Goal: Task Accomplishment & Management: Manage account settings

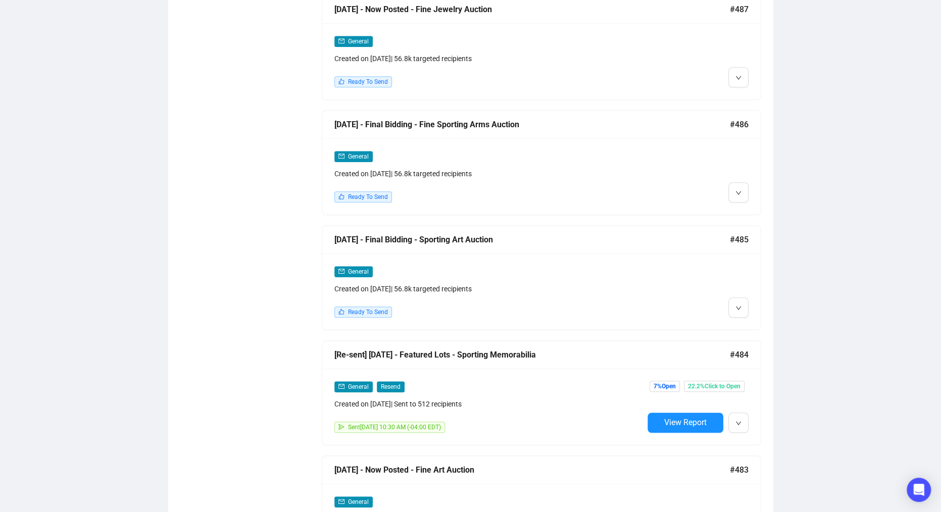
scroll to position [765, 0]
click at [745, 324] on li "Edit" at bounding box center [758, 327] width 54 height 16
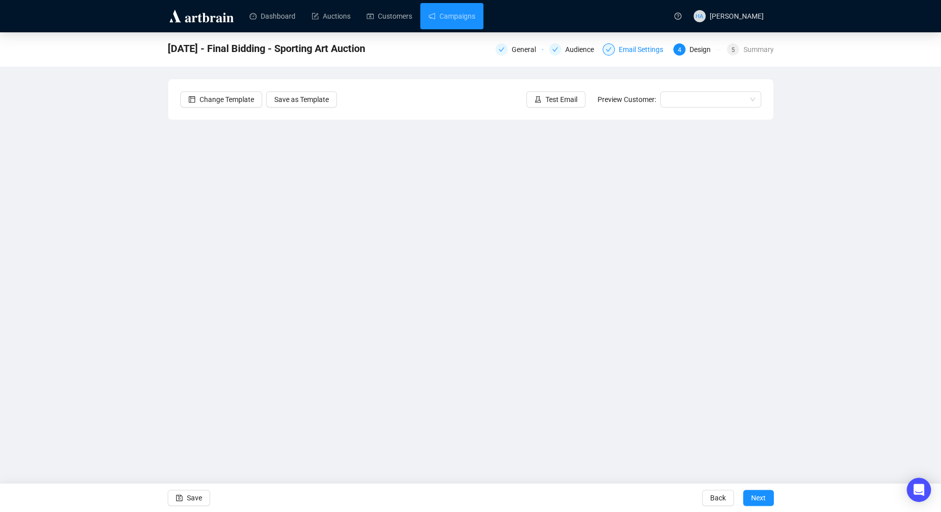
click at [627, 51] on div "Email Settings" at bounding box center [644, 49] width 51 height 12
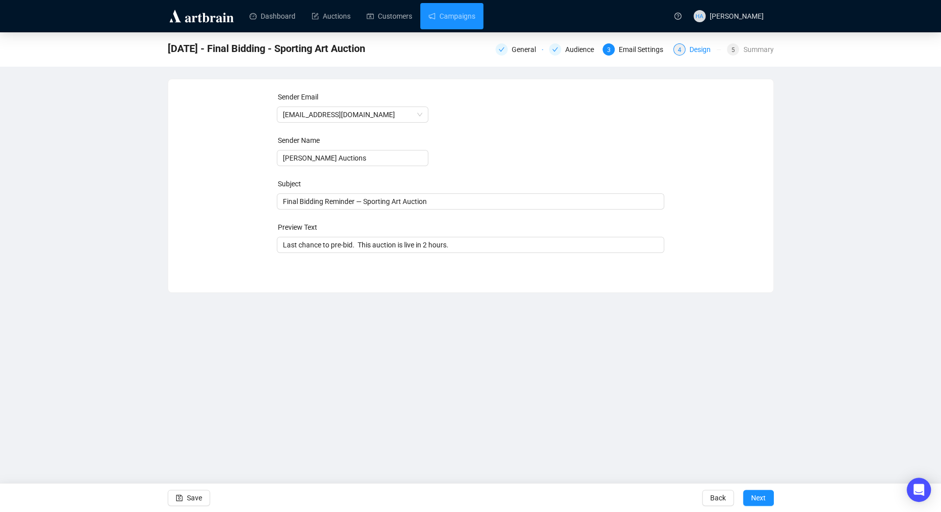
click at [696, 51] on div "Design" at bounding box center [703, 49] width 27 height 12
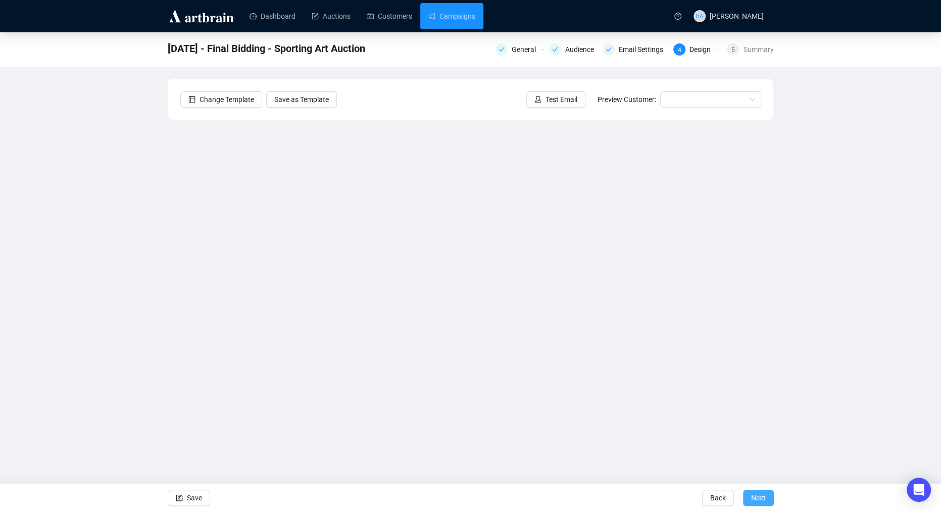
click at [759, 499] on span "Next" at bounding box center [758, 498] width 15 height 28
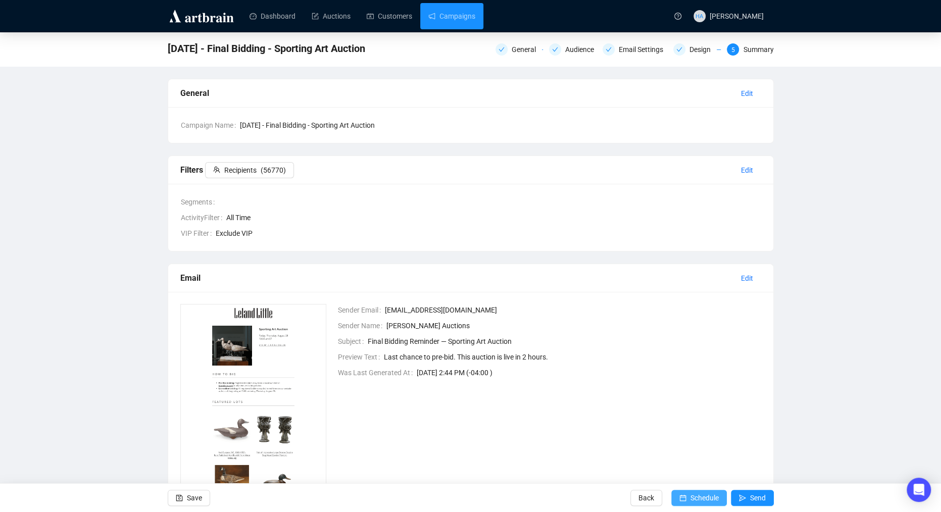
click at [695, 498] on span "Schedule" at bounding box center [705, 498] width 28 height 28
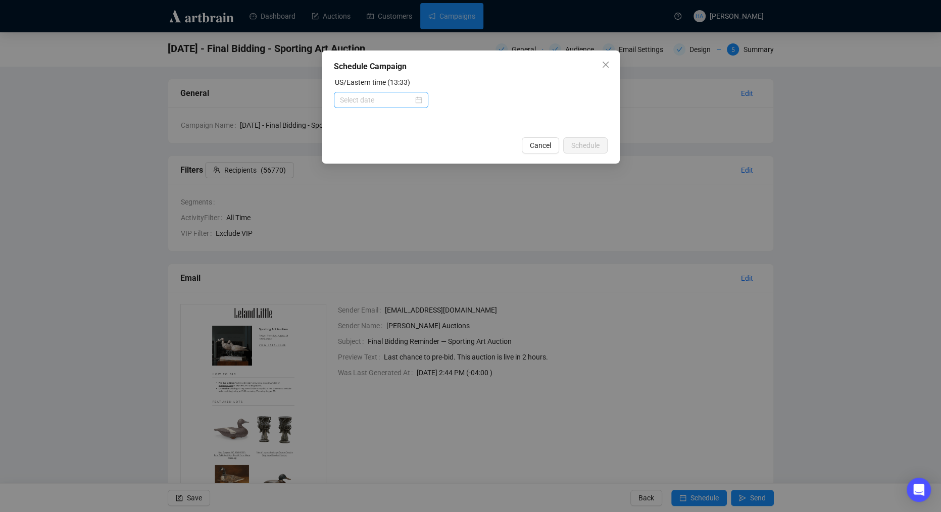
click at [414, 103] on div at bounding box center [381, 99] width 82 height 11
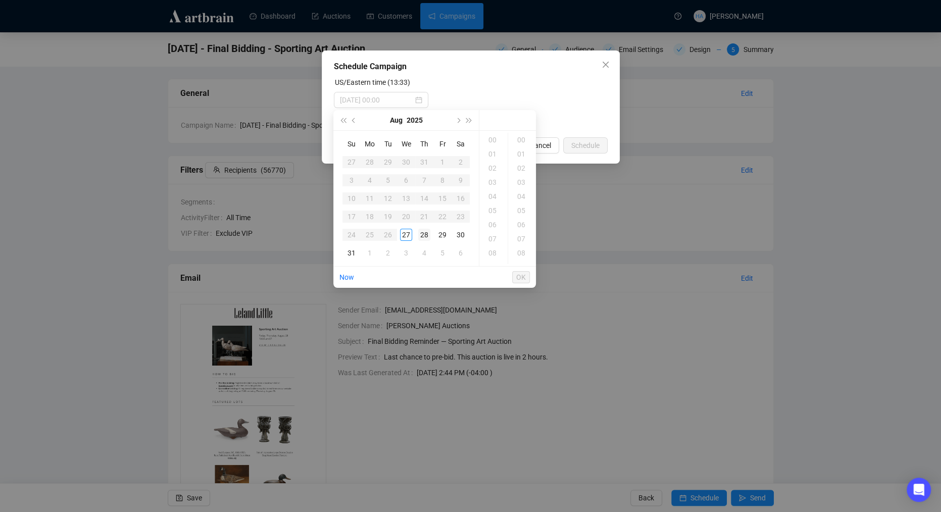
click at [421, 232] on div "28" at bounding box center [424, 235] width 12 height 12
click at [493, 231] on div "08" at bounding box center [494, 233] width 24 height 14
click at [519, 213] on div "15" at bounding box center [522, 210] width 24 height 14
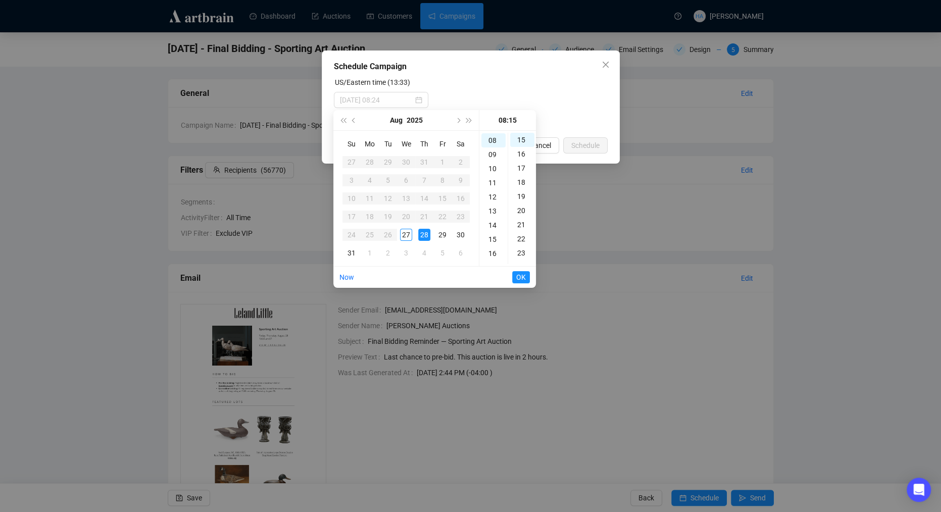
type input "[DATE] 08:15"
click at [520, 276] on span "OK" at bounding box center [521, 277] width 10 height 19
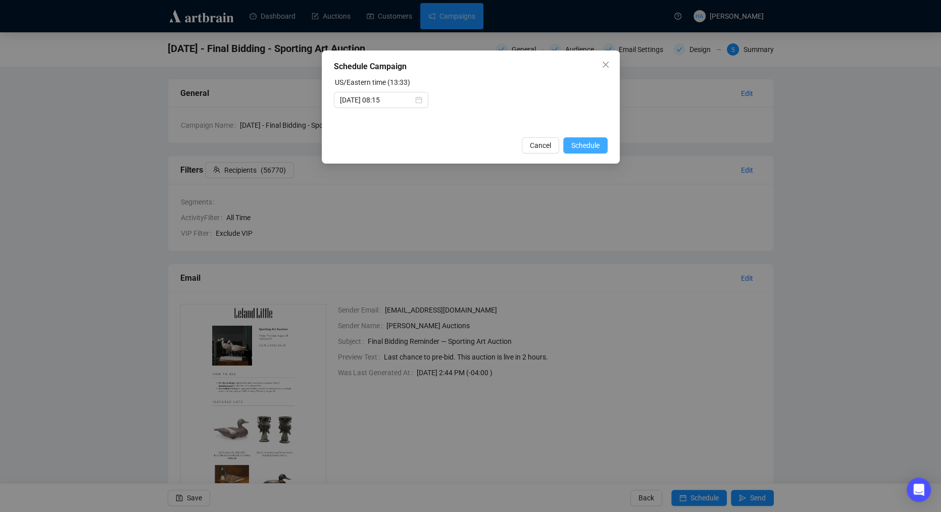
click at [588, 146] on span "Schedule" at bounding box center [585, 145] width 28 height 11
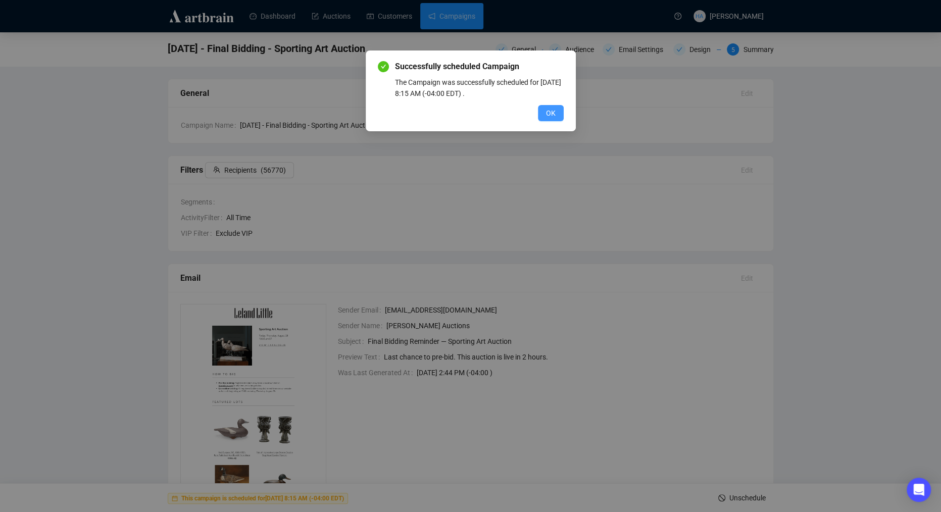
click at [552, 114] on span "OK" at bounding box center [551, 113] width 10 height 11
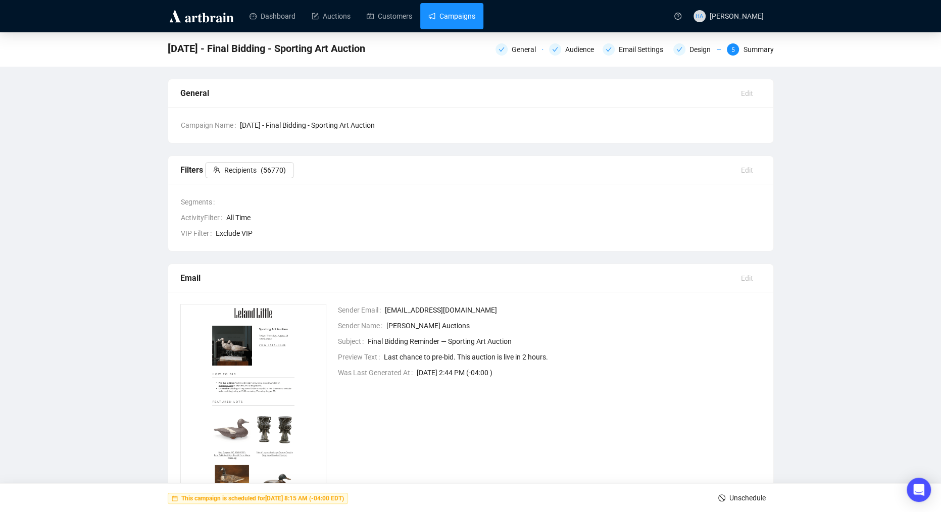
click at [453, 17] on link "Campaigns" at bounding box center [451, 16] width 47 height 26
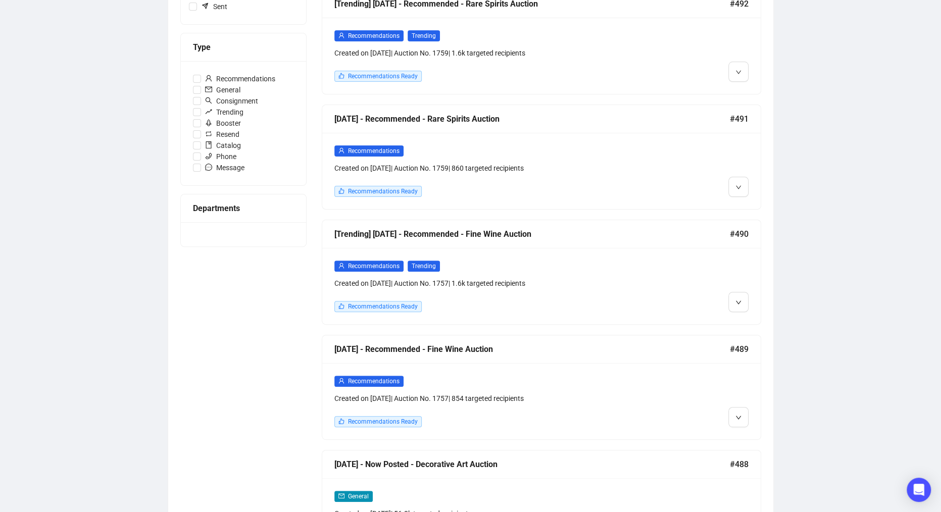
scroll to position [193, 0]
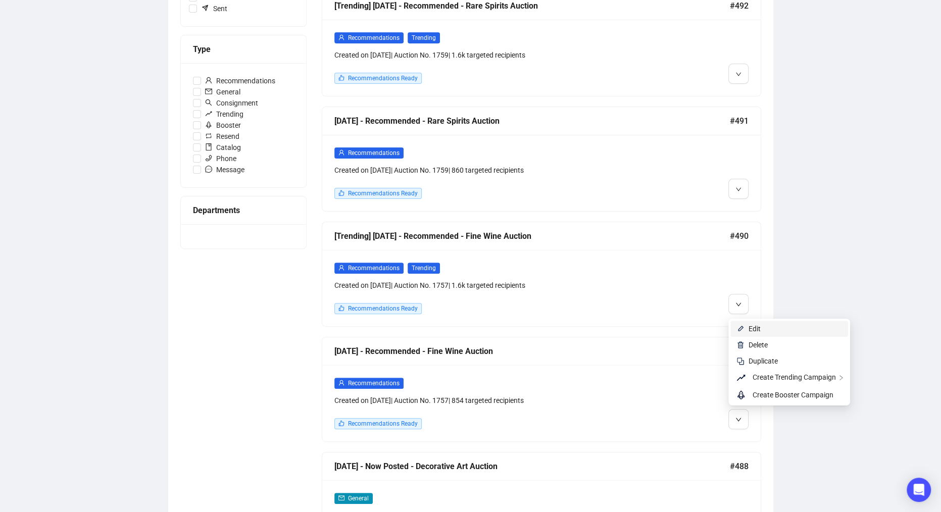
click at [754, 328] on span "Edit" at bounding box center [755, 329] width 12 height 8
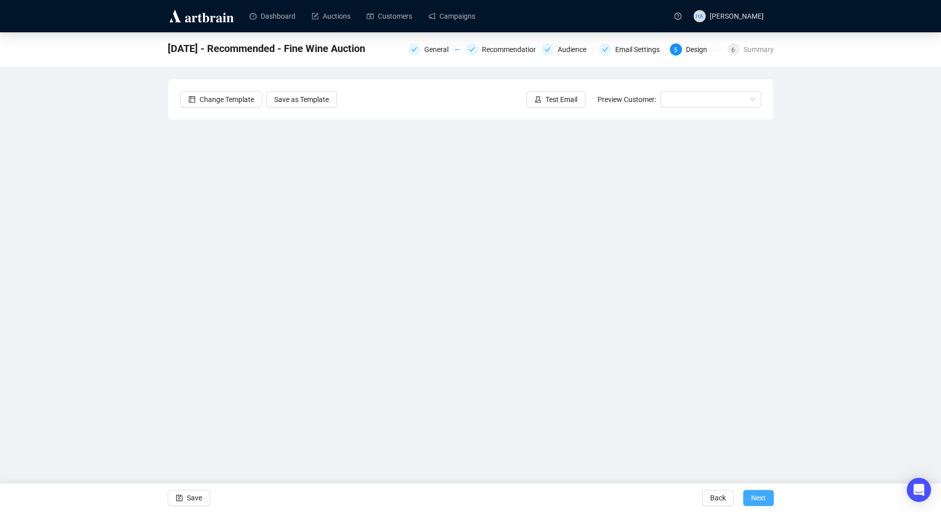
click at [762, 500] on span "Next" at bounding box center [758, 498] width 15 height 28
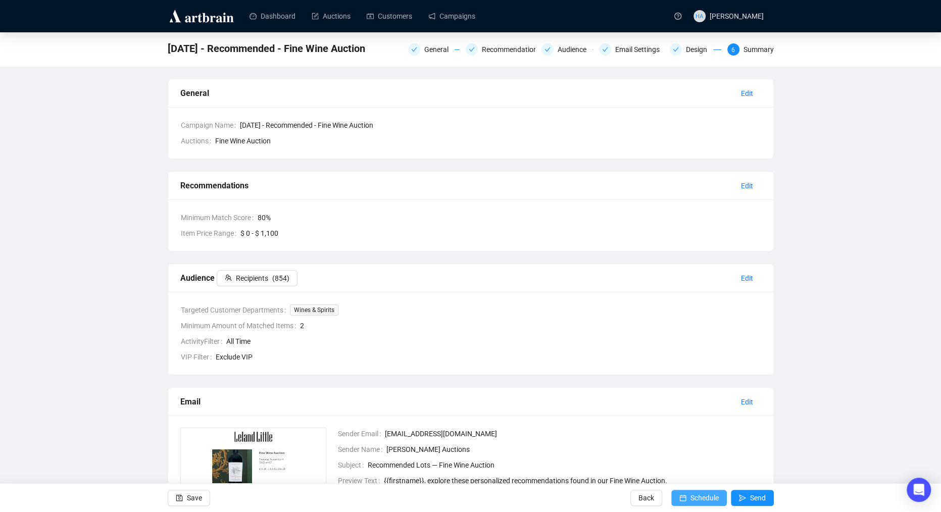
click at [702, 498] on span "Schedule" at bounding box center [705, 498] width 28 height 28
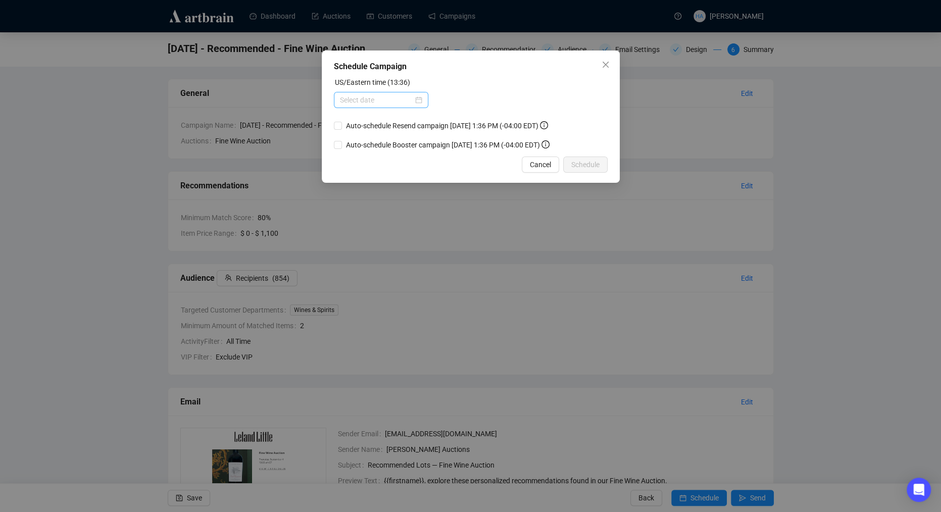
click at [416, 102] on div at bounding box center [381, 99] width 82 height 11
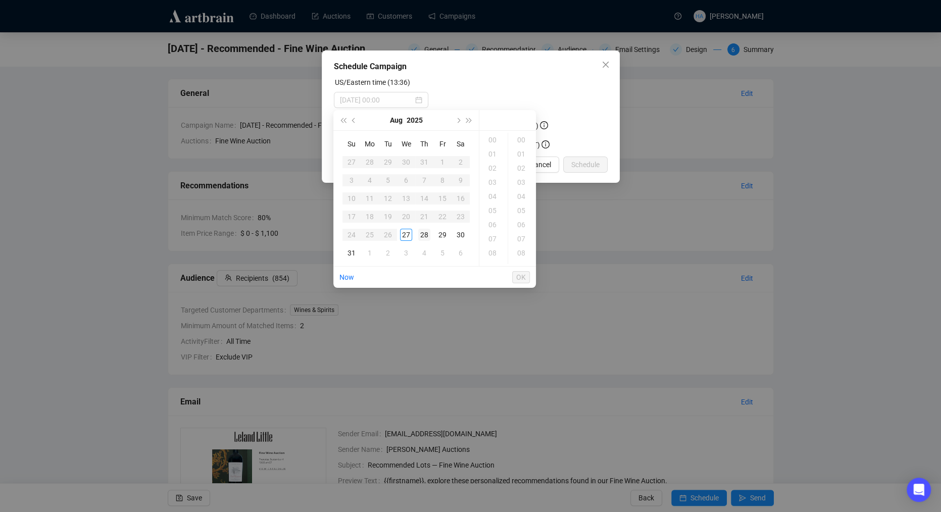
click at [422, 235] on div "28" at bounding box center [424, 235] width 12 height 12
click at [494, 207] on div "10" at bounding box center [494, 207] width 24 height 14
type input "[DATE] 10:00"
click at [521, 278] on span "OK" at bounding box center [521, 277] width 10 height 19
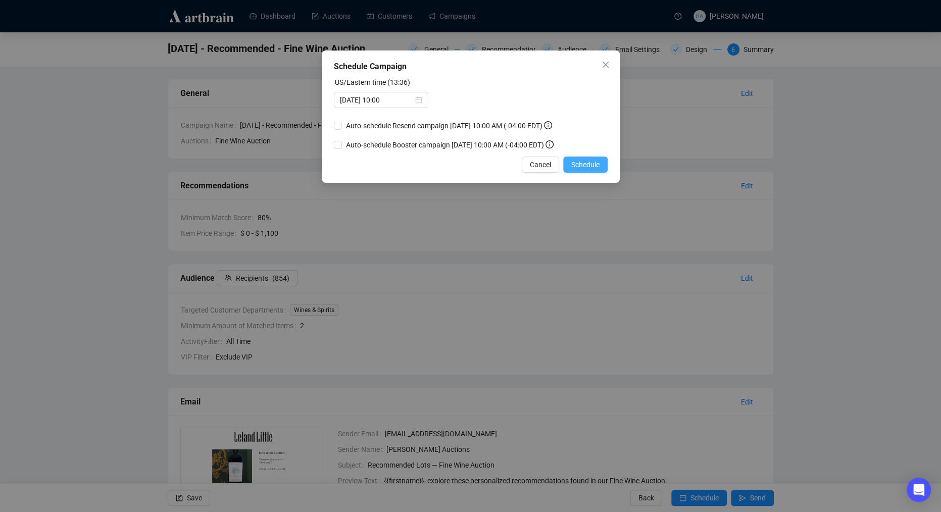
click at [585, 162] on span "Schedule" at bounding box center [585, 164] width 28 height 11
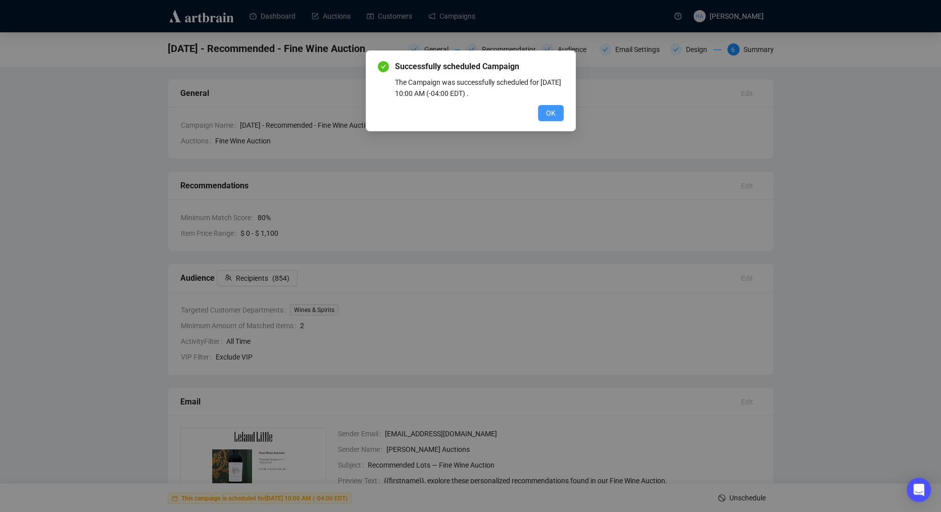
click at [553, 114] on span "OK" at bounding box center [551, 113] width 10 height 11
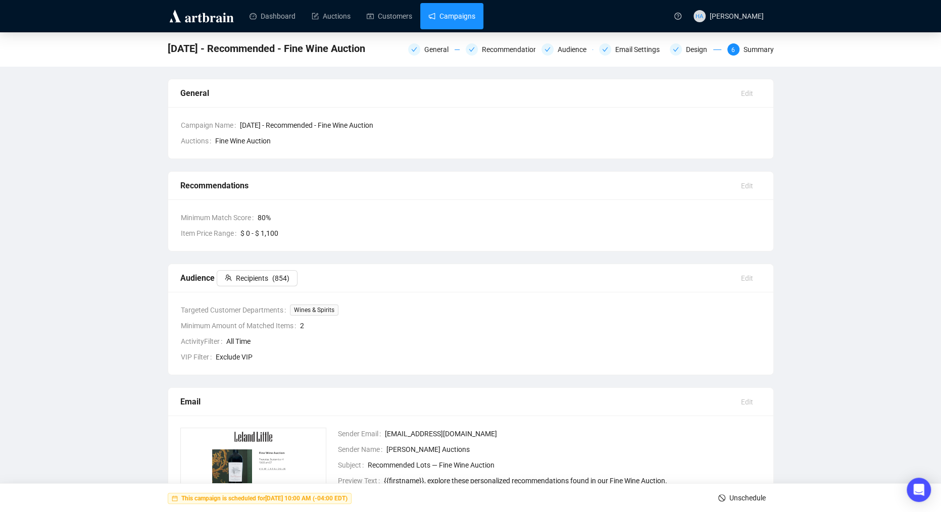
click at [470, 16] on link "Campaigns" at bounding box center [451, 16] width 47 height 26
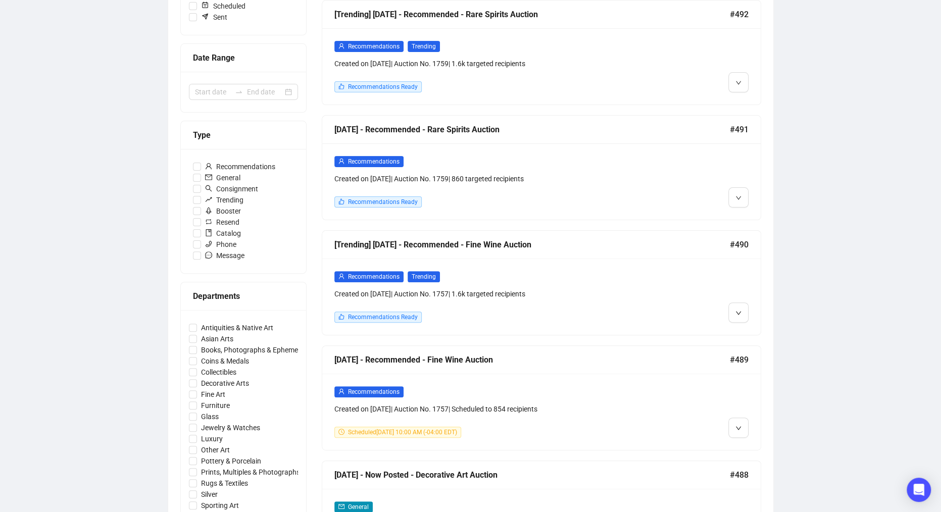
scroll to position [187, 0]
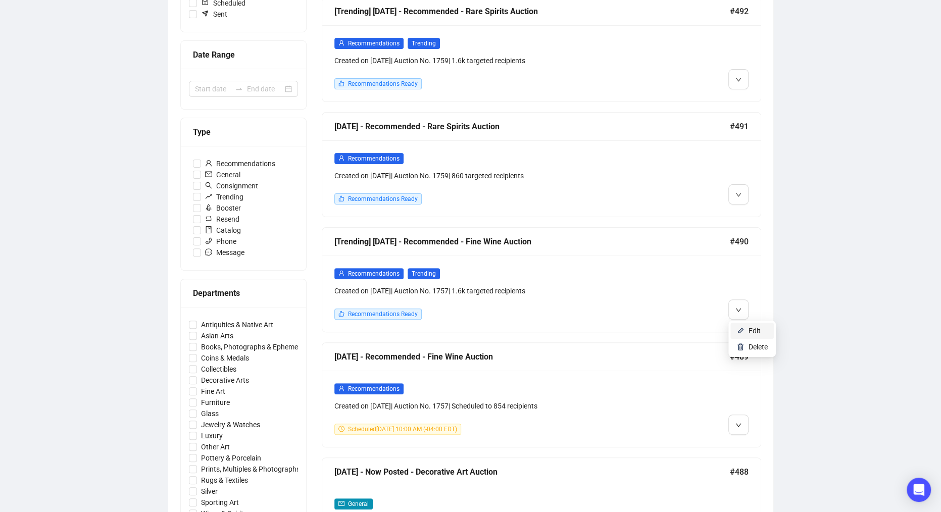
click at [752, 327] on span "Edit" at bounding box center [755, 331] width 12 height 8
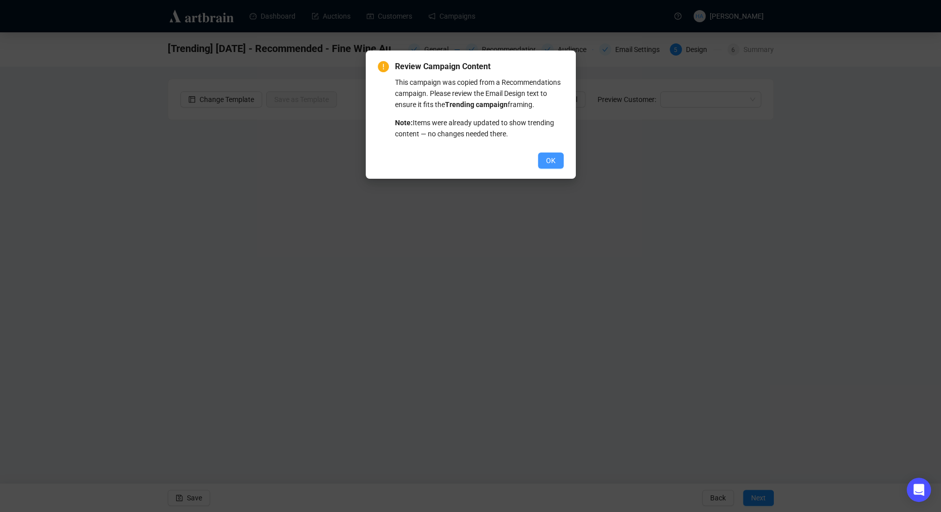
click at [549, 166] on span "OK" at bounding box center [551, 160] width 10 height 11
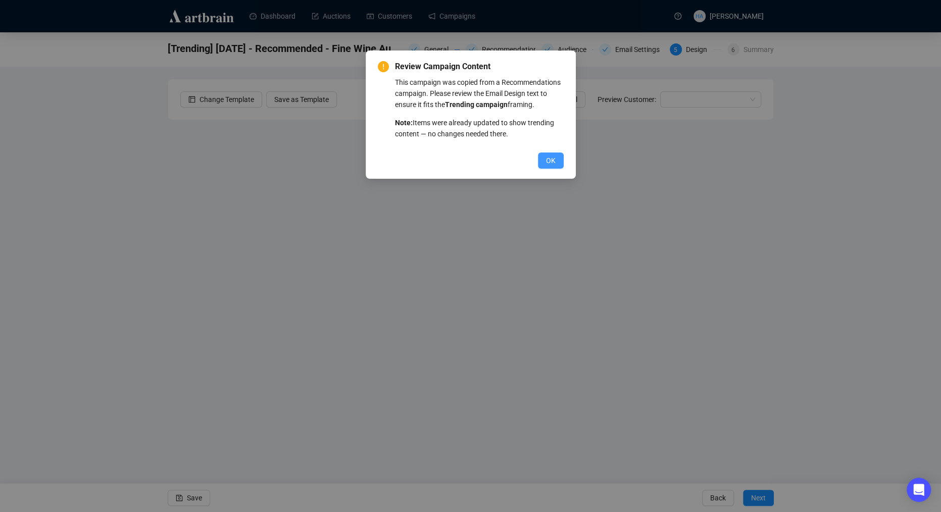
click at [547, 166] on span "OK" at bounding box center [551, 160] width 10 height 11
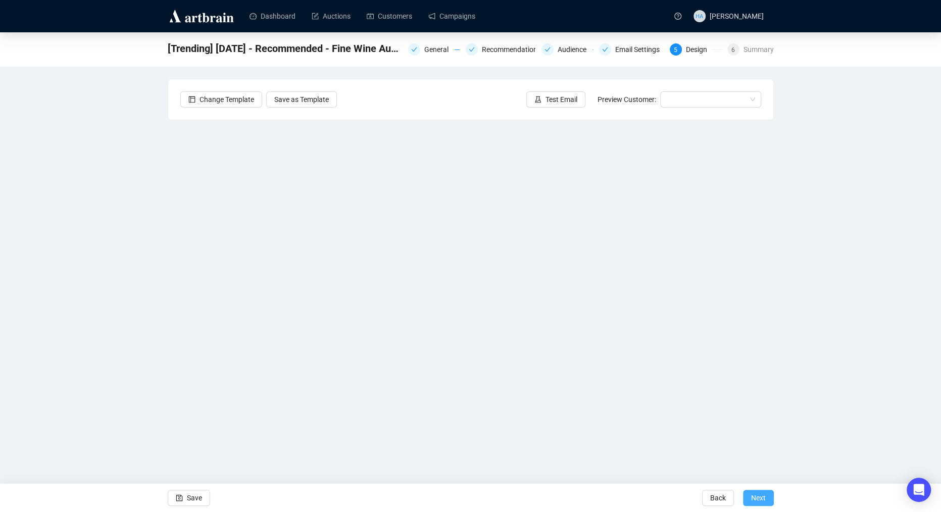
click at [755, 498] on span "Next" at bounding box center [758, 498] width 15 height 28
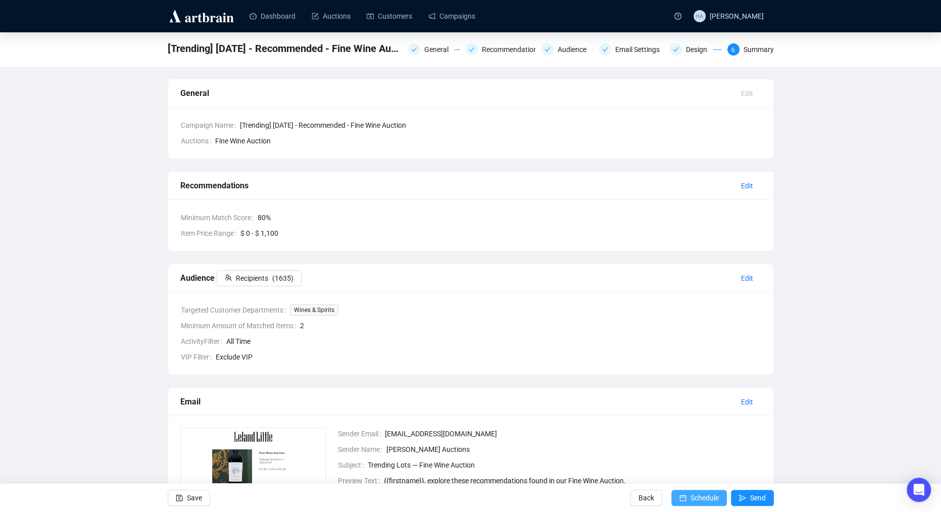
click at [709, 498] on span "Schedule" at bounding box center [705, 498] width 28 height 28
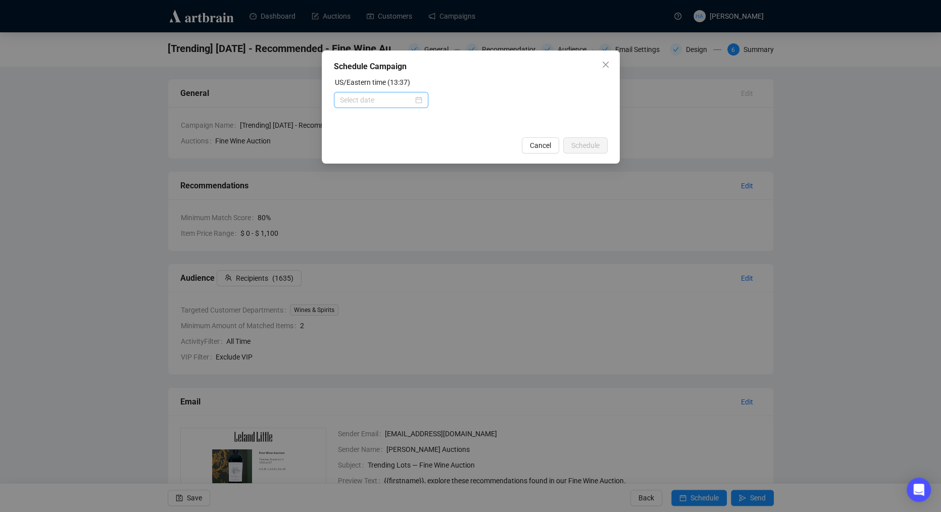
click at [415, 95] on div at bounding box center [381, 99] width 82 height 11
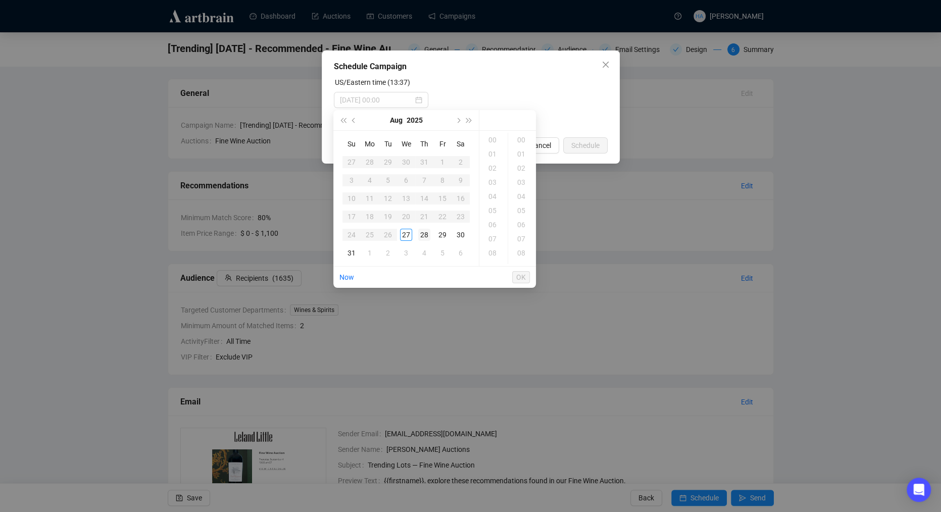
click at [423, 235] on div "28" at bounding box center [424, 235] width 12 height 12
click at [492, 201] on div "10" at bounding box center [494, 200] width 24 height 14
click at [520, 233] on div "30" at bounding box center [522, 236] width 24 height 14
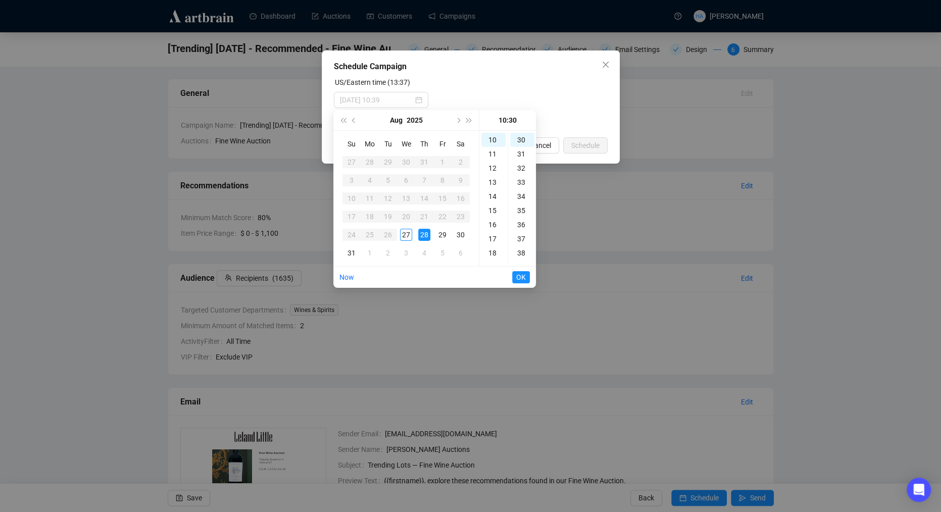
type input "[DATE] 10:30"
click at [517, 280] on span "OK" at bounding box center [521, 277] width 10 height 19
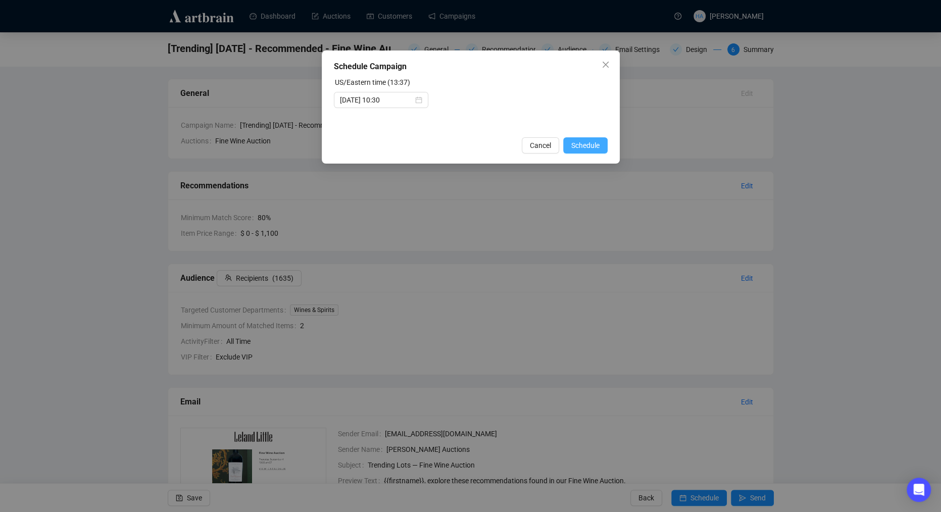
click at [581, 148] on span "Schedule" at bounding box center [585, 145] width 28 height 11
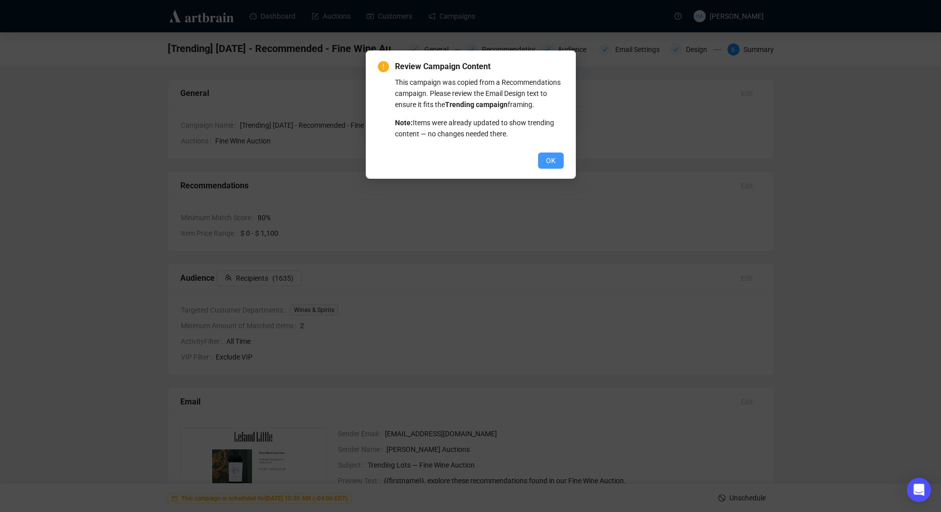
click at [548, 173] on body "Dashboard Auctions Customers Campaigns HA [PERSON_NAME] [Trending] [DATE] - Rec…" at bounding box center [470, 256] width 941 height 512
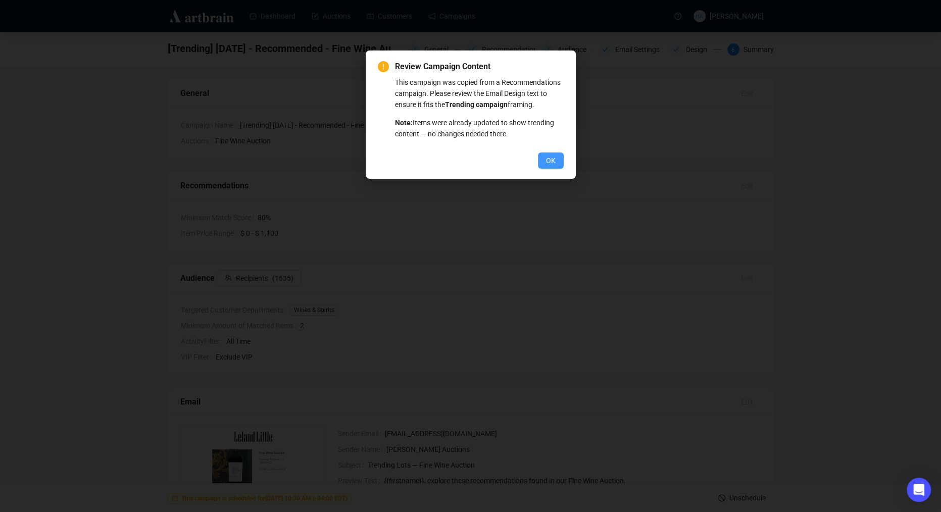
click at [546, 166] on span "OK" at bounding box center [551, 160] width 10 height 11
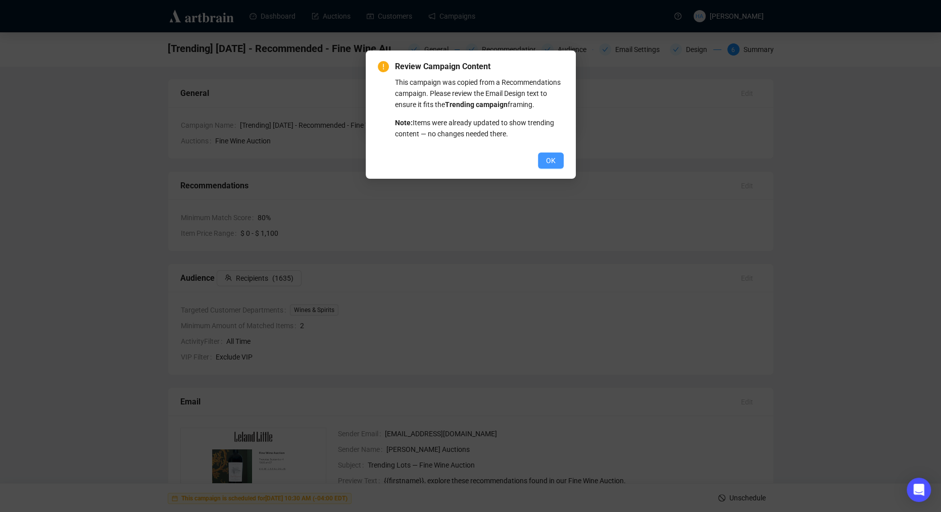
click at [546, 166] on span "OK" at bounding box center [551, 160] width 10 height 11
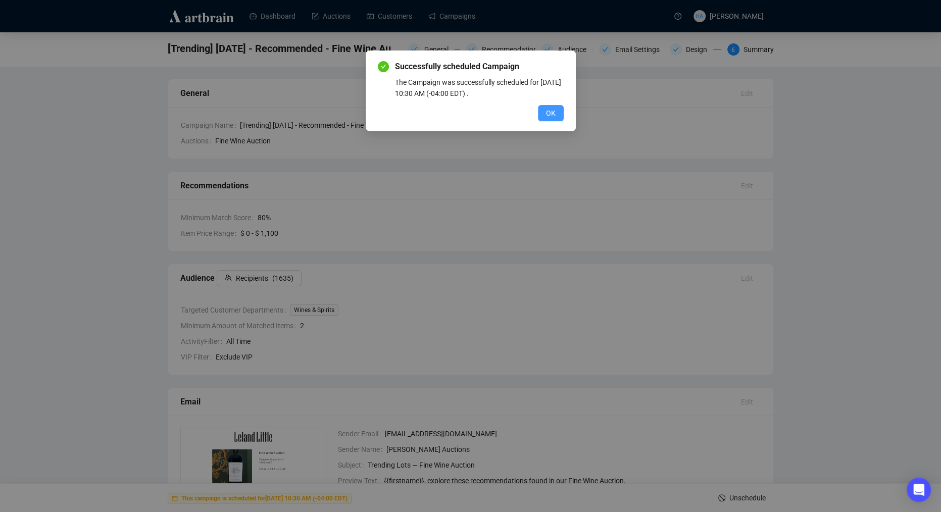
click at [555, 114] on span "OK" at bounding box center [551, 113] width 10 height 11
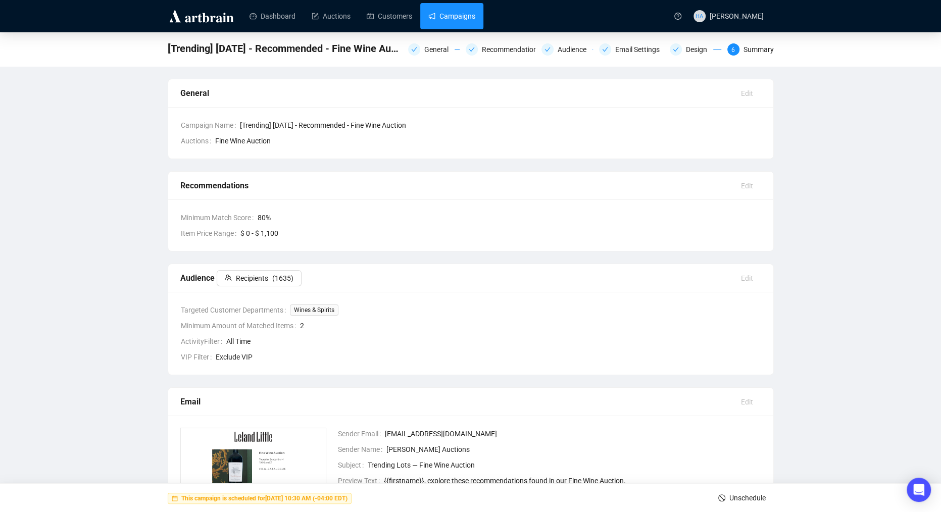
click at [454, 13] on link "Campaigns" at bounding box center [451, 16] width 47 height 26
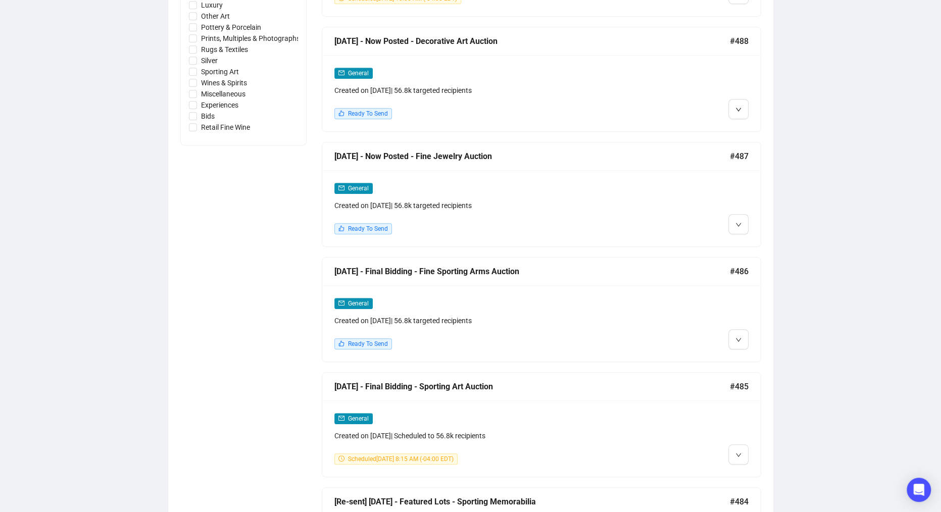
scroll to position [633, 0]
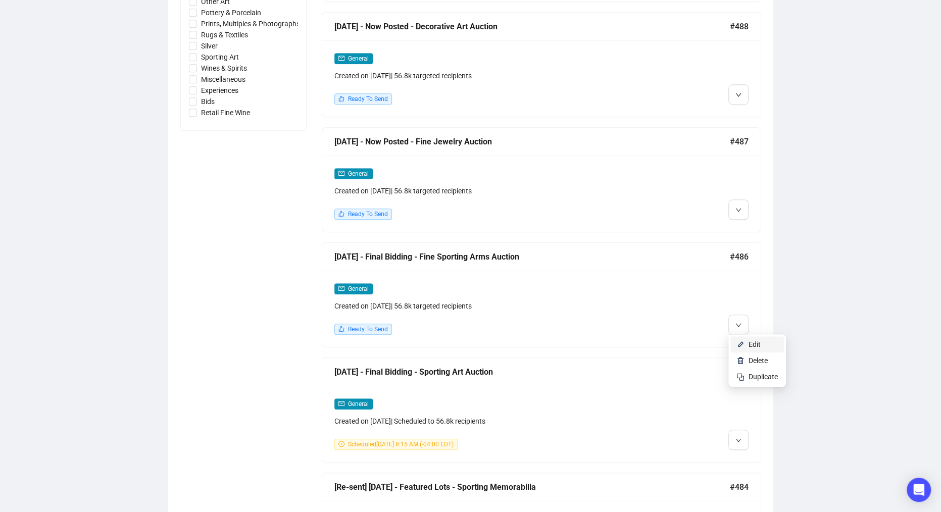
click at [751, 344] on span "Edit" at bounding box center [755, 345] width 12 height 8
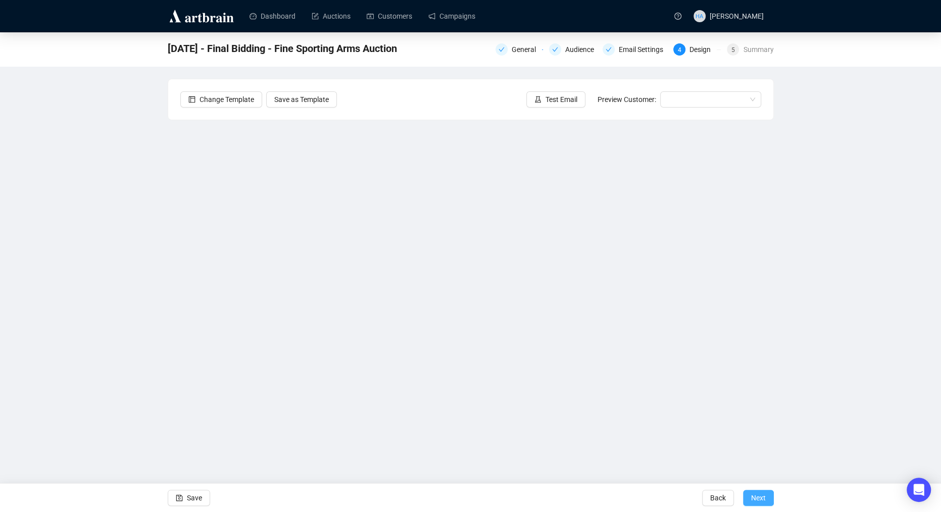
click at [759, 498] on span "Next" at bounding box center [758, 498] width 15 height 28
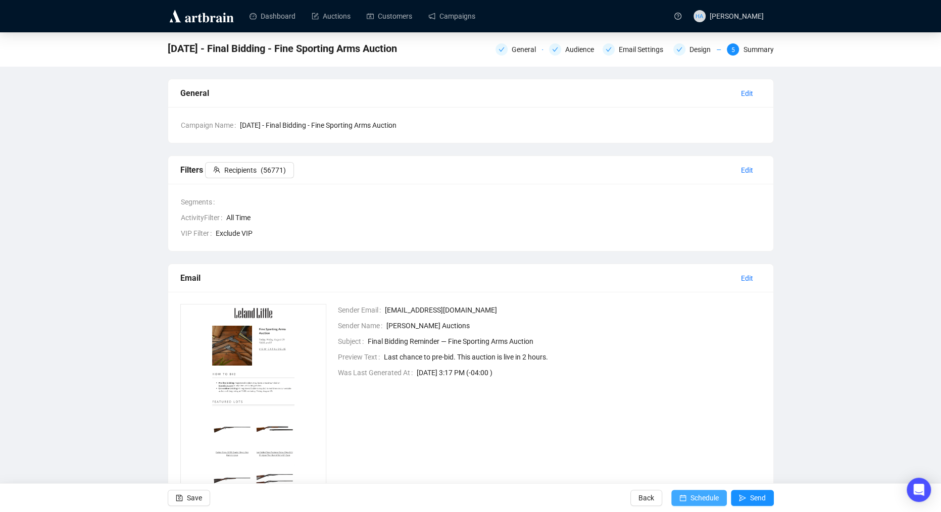
click at [711, 494] on span "Schedule" at bounding box center [705, 498] width 28 height 28
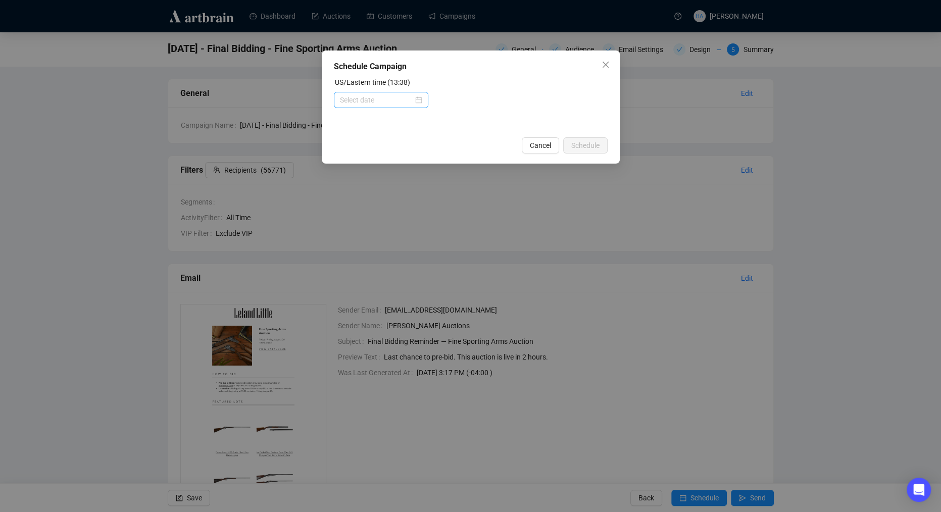
click at [412, 100] on div at bounding box center [381, 99] width 82 height 11
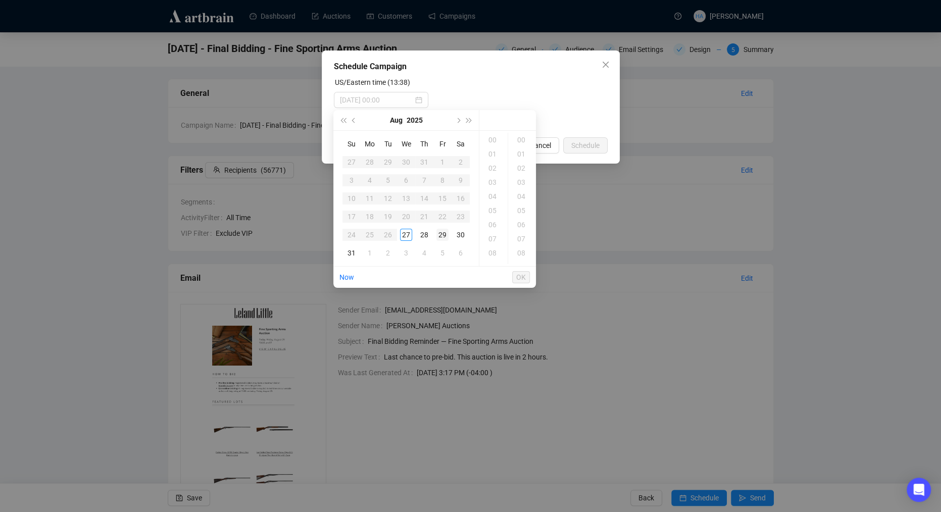
click at [439, 235] on div "29" at bounding box center [443, 235] width 12 height 12
click at [491, 235] on div "08" at bounding box center [494, 236] width 24 height 14
click at [521, 228] on div "15" at bounding box center [522, 227] width 24 height 14
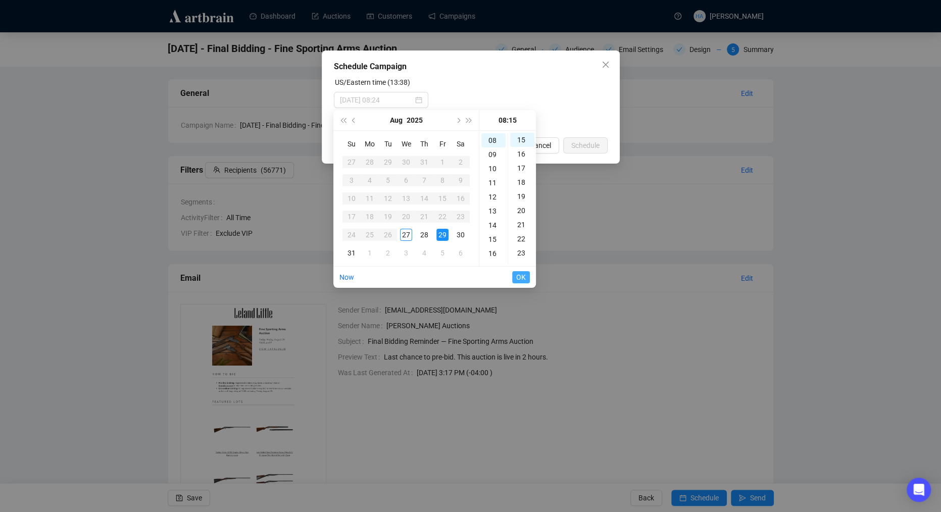
type input "[DATE] 08:15"
click at [519, 275] on span "OK" at bounding box center [521, 277] width 10 height 19
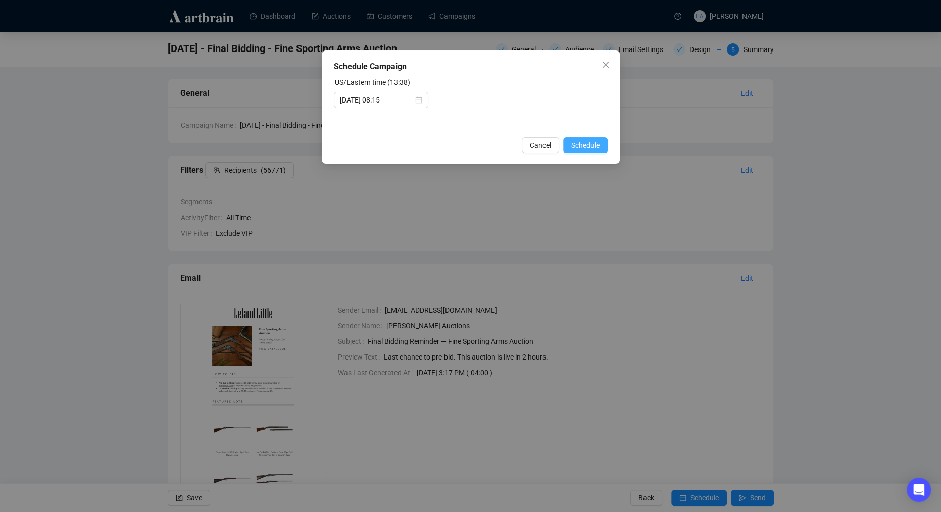
click at [583, 144] on span "Schedule" at bounding box center [585, 145] width 28 height 11
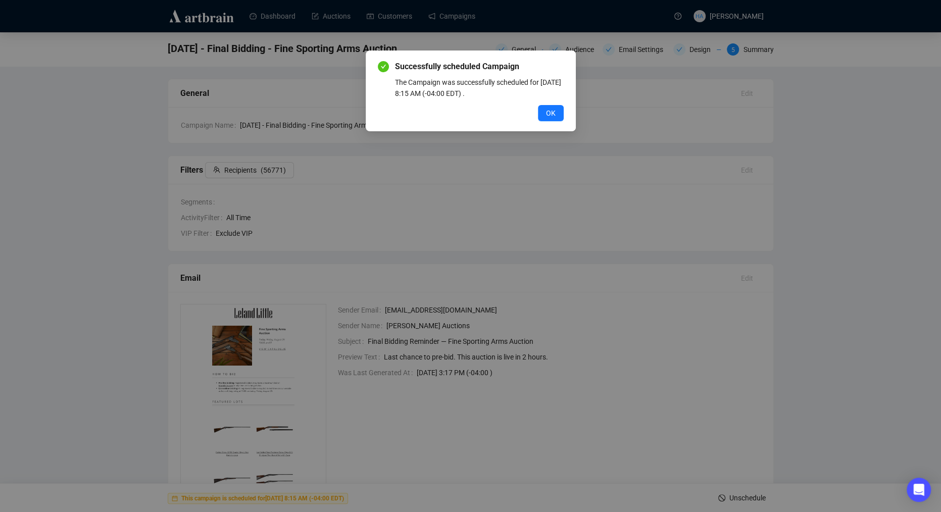
click at [547, 110] on span "OK" at bounding box center [551, 113] width 10 height 11
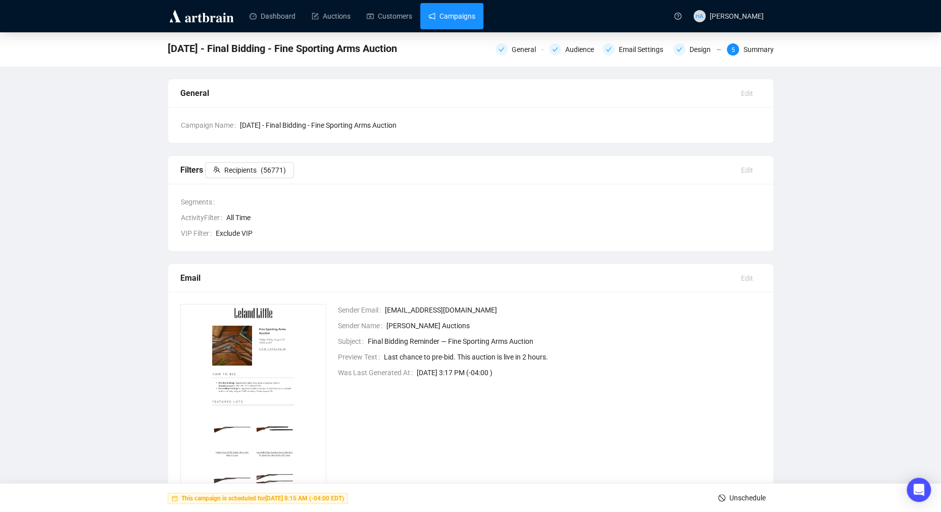
drag, startPoint x: 452, startPoint y: 15, endPoint x: 453, endPoint y: 22, distance: 7.2
click at [452, 15] on link "Campaigns" at bounding box center [451, 16] width 47 height 26
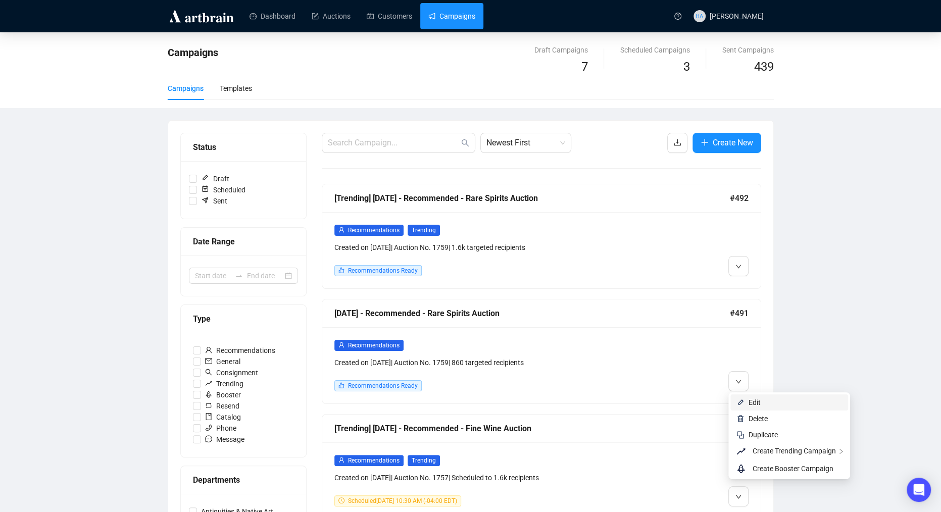
click at [749, 402] on span "Edit" at bounding box center [755, 403] width 12 height 8
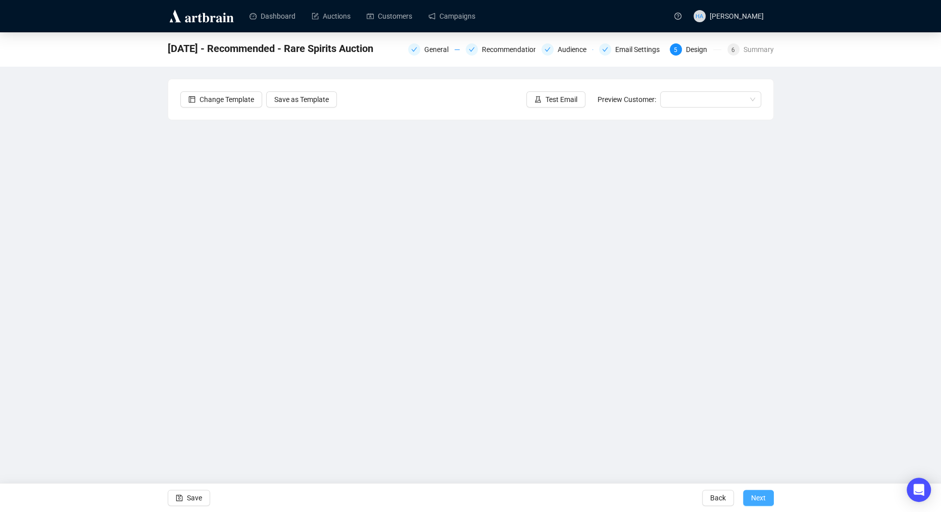
click at [765, 497] on span "Next" at bounding box center [758, 498] width 15 height 28
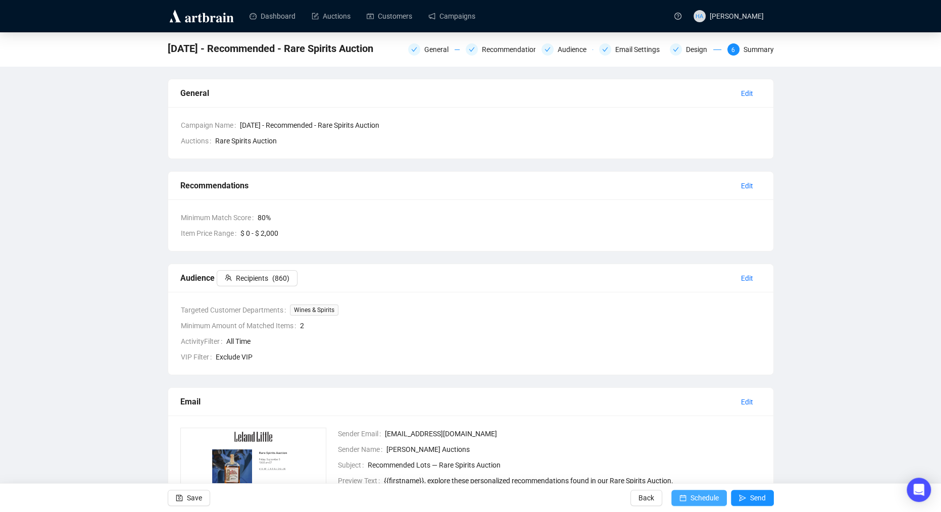
click at [692, 498] on span "Schedule" at bounding box center [705, 498] width 28 height 28
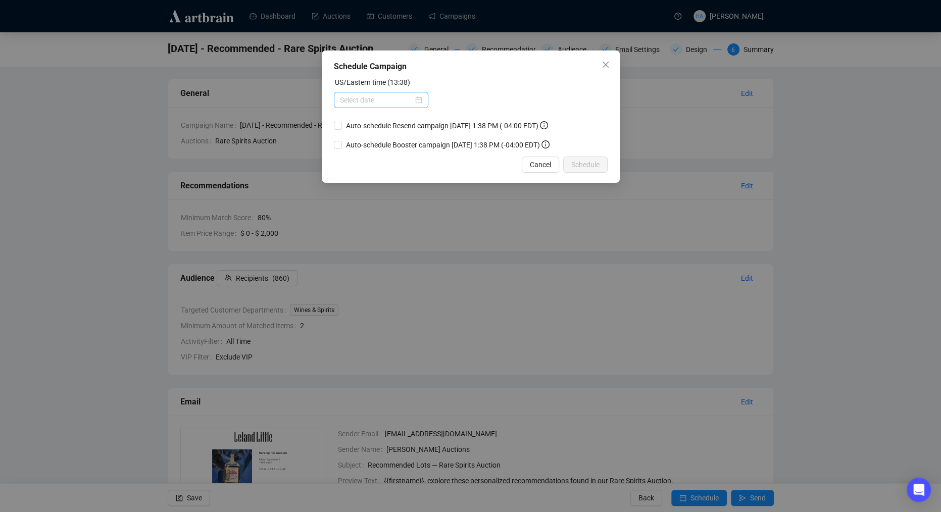
click at [418, 100] on div at bounding box center [381, 99] width 82 height 11
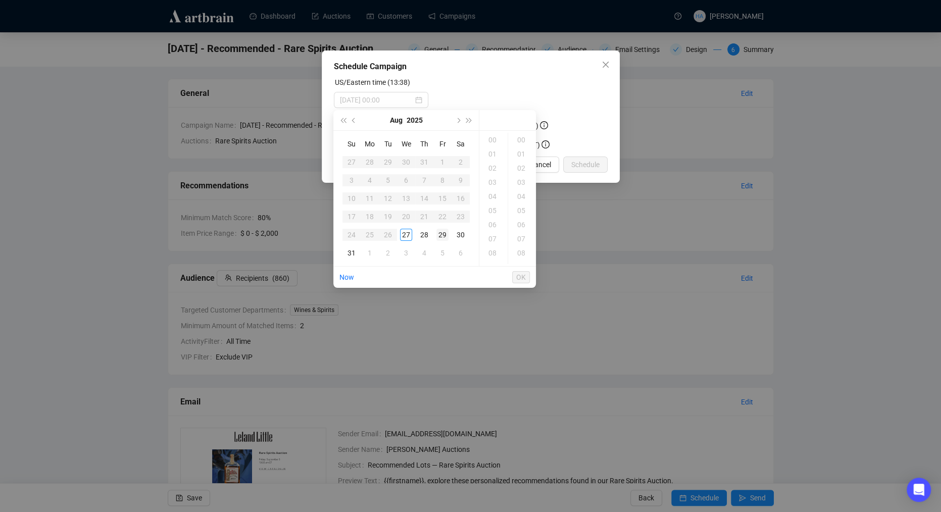
click at [442, 232] on div "29" at bounding box center [443, 235] width 12 height 12
click at [491, 213] on div "10" at bounding box center [494, 216] width 24 height 14
type input "[DATE] 10:00"
click at [520, 274] on span "OK" at bounding box center [521, 277] width 10 height 19
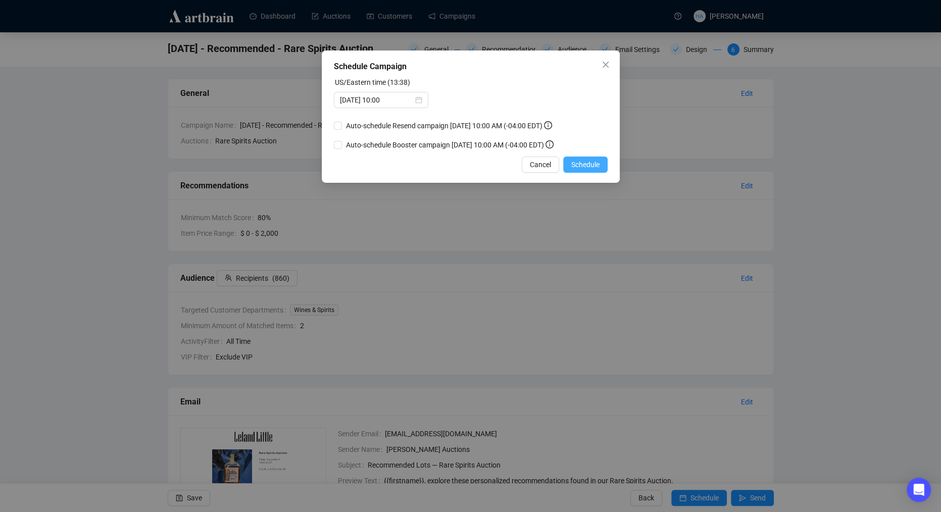
click at [573, 166] on span "Schedule" at bounding box center [585, 164] width 28 height 11
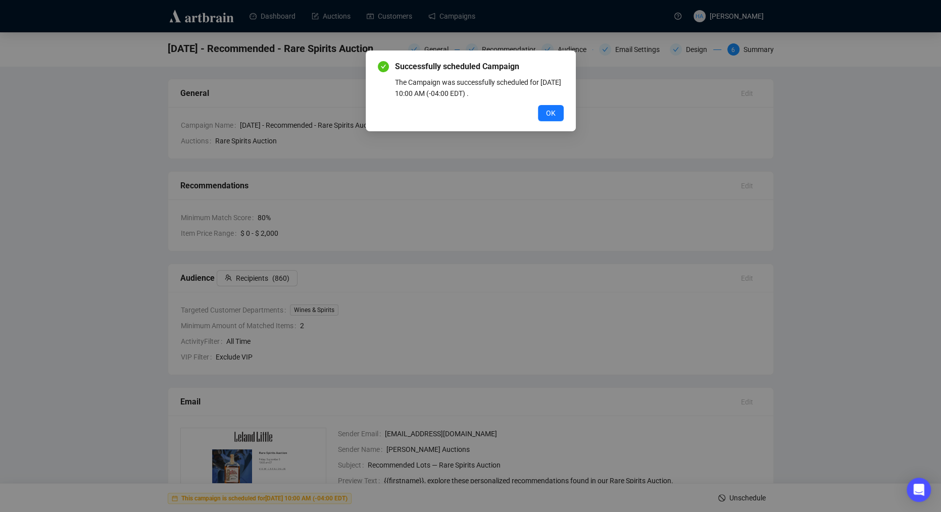
drag, startPoint x: 557, startPoint y: 114, endPoint x: 551, endPoint y: 112, distance: 6.3
click at [557, 114] on button "OK" at bounding box center [551, 113] width 26 height 16
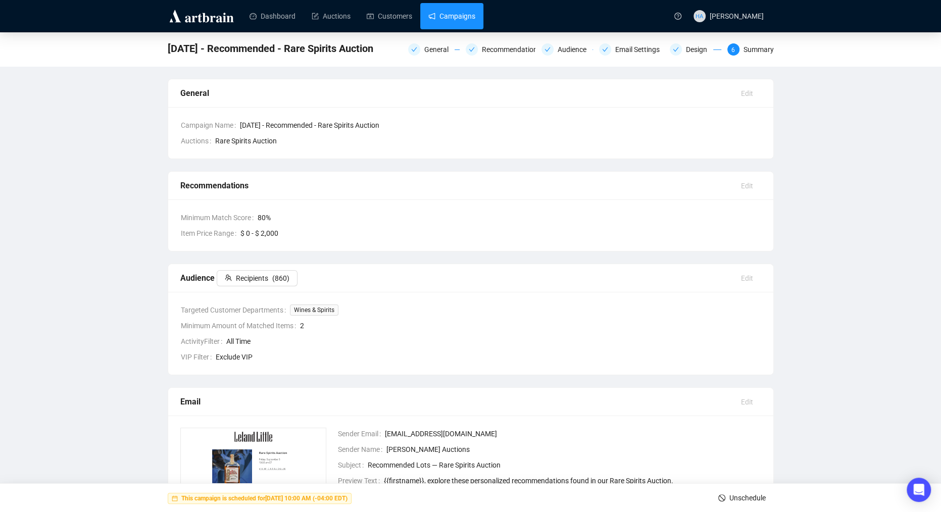
click at [445, 17] on link "Campaigns" at bounding box center [451, 16] width 47 height 26
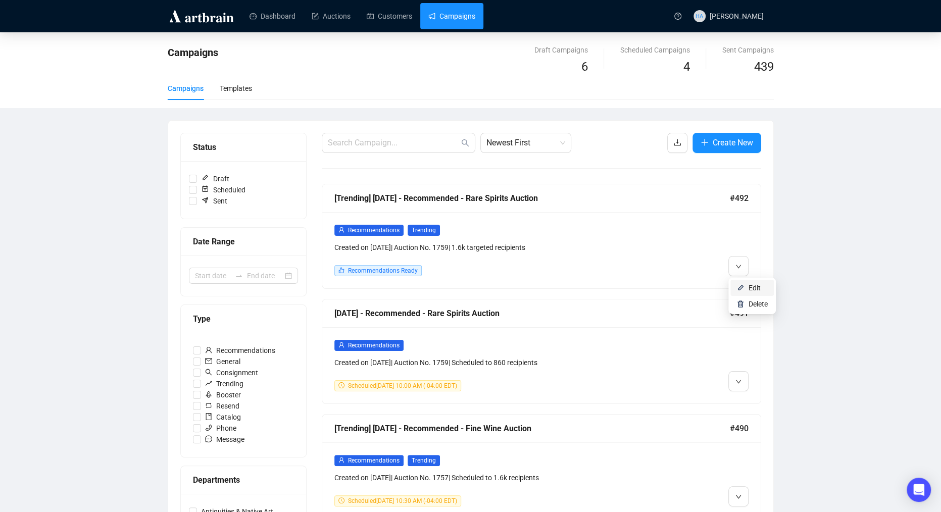
click at [748, 287] on li "Edit" at bounding box center [752, 288] width 43 height 16
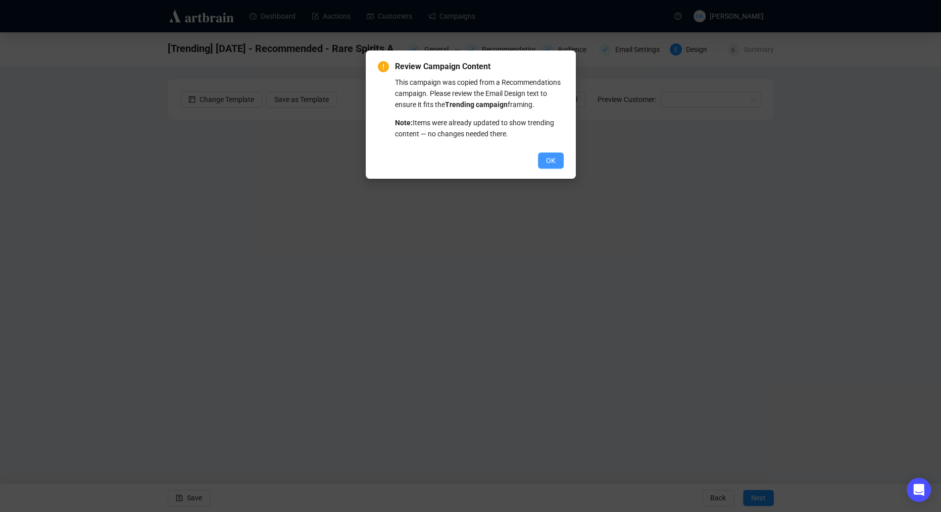
click at [553, 166] on span "OK" at bounding box center [551, 160] width 10 height 11
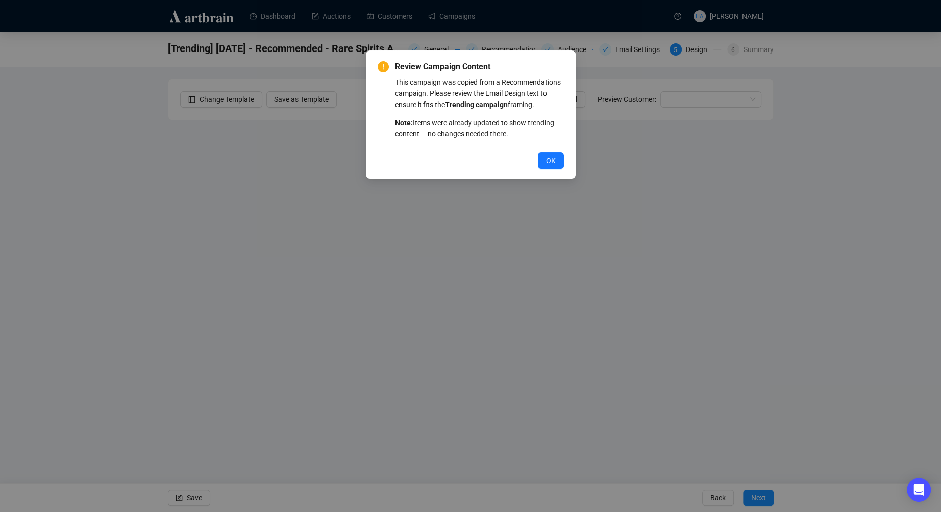
click at [553, 166] on span "OK" at bounding box center [551, 160] width 10 height 11
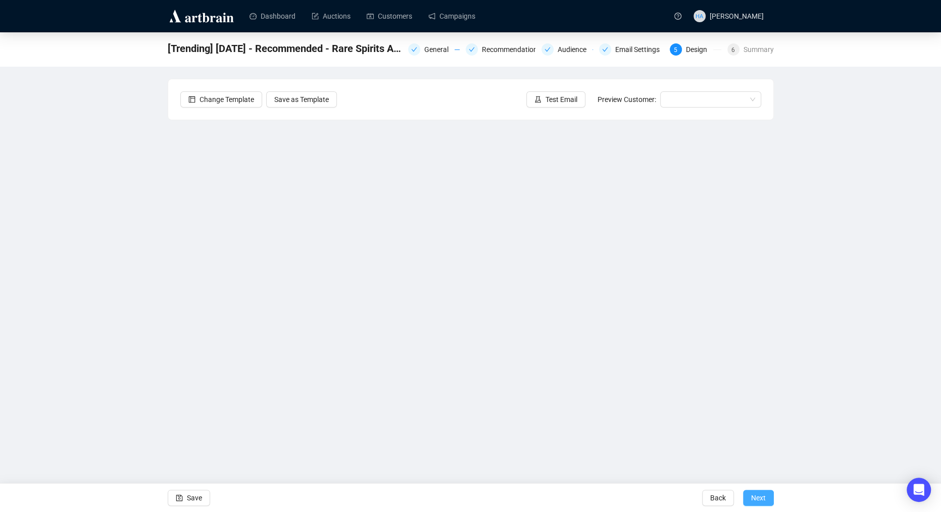
click at [764, 499] on span "Next" at bounding box center [758, 498] width 15 height 28
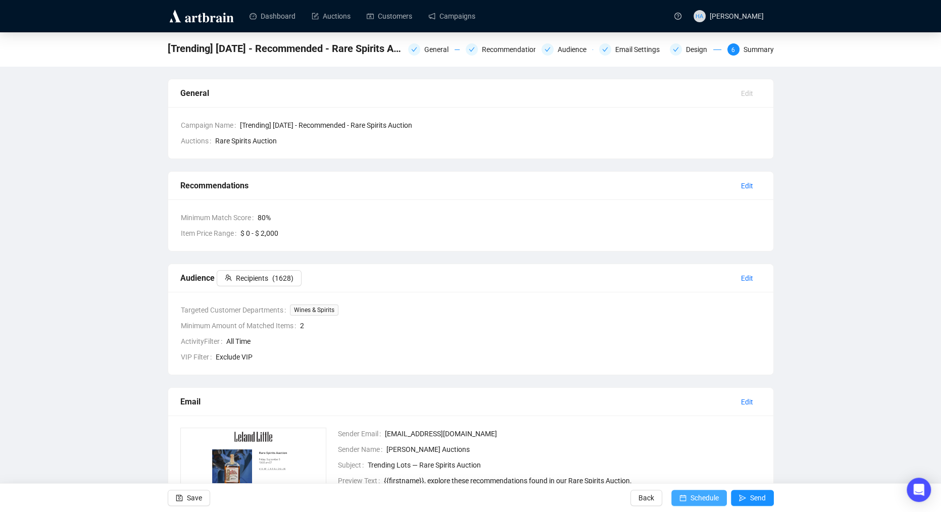
click at [698, 495] on span "Schedule" at bounding box center [705, 498] width 28 height 28
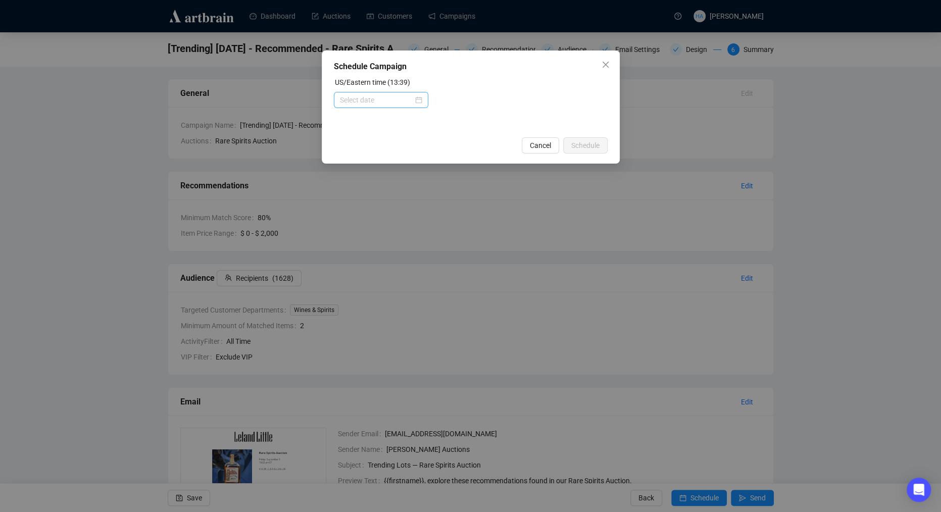
click at [414, 96] on div at bounding box center [381, 99] width 82 height 11
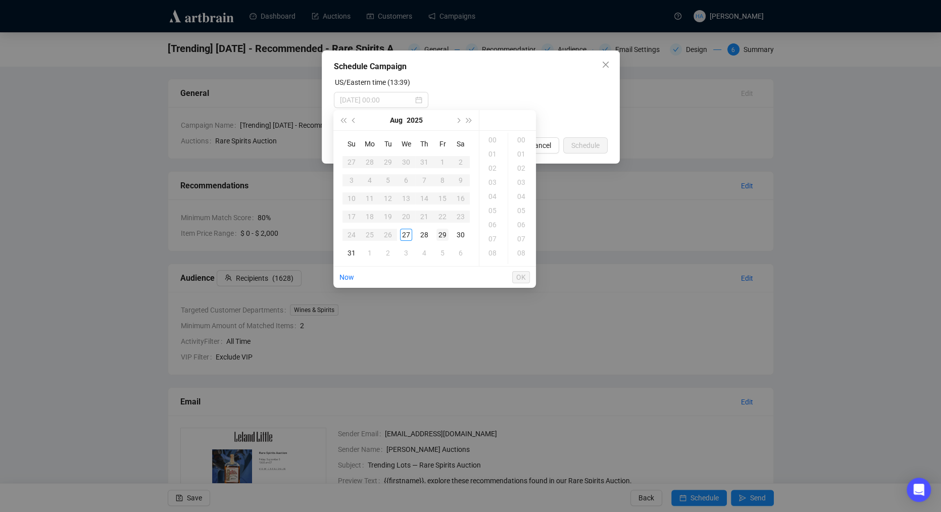
click at [440, 231] on div "29" at bounding box center [443, 235] width 12 height 12
click at [491, 198] on div "10" at bounding box center [494, 196] width 24 height 14
click at [522, 248] on div "30" at bounding box center [522, 254] width 24 height 14
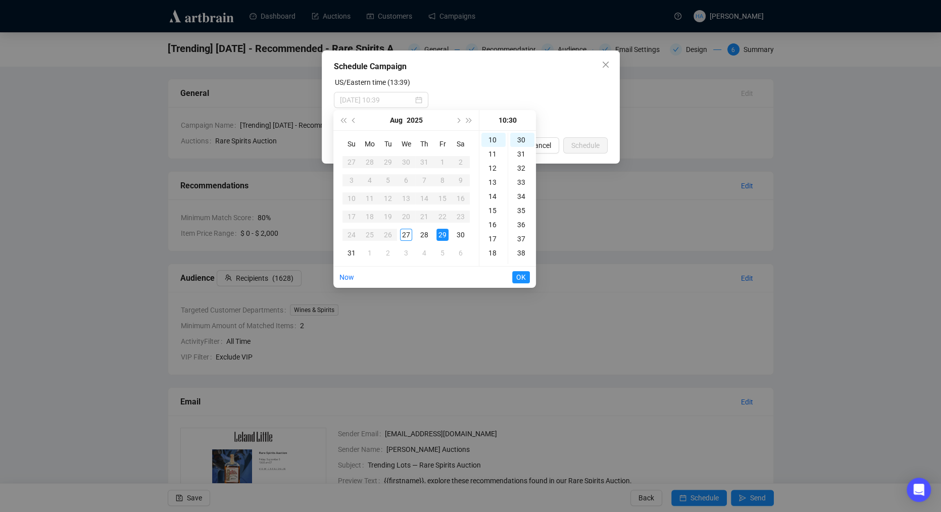
type input "[DATE] 10:30"
click at [525, 278] on span "OK" at bounding box center [521, 277] width 10 height 19
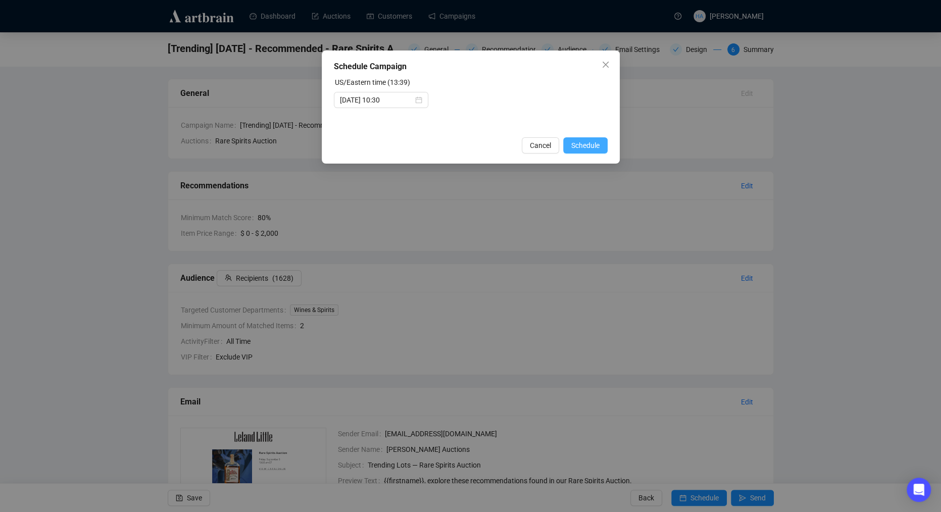
click at [582, 148] on span "Schedule" at bounding box center [585, 145] width 28 height 11
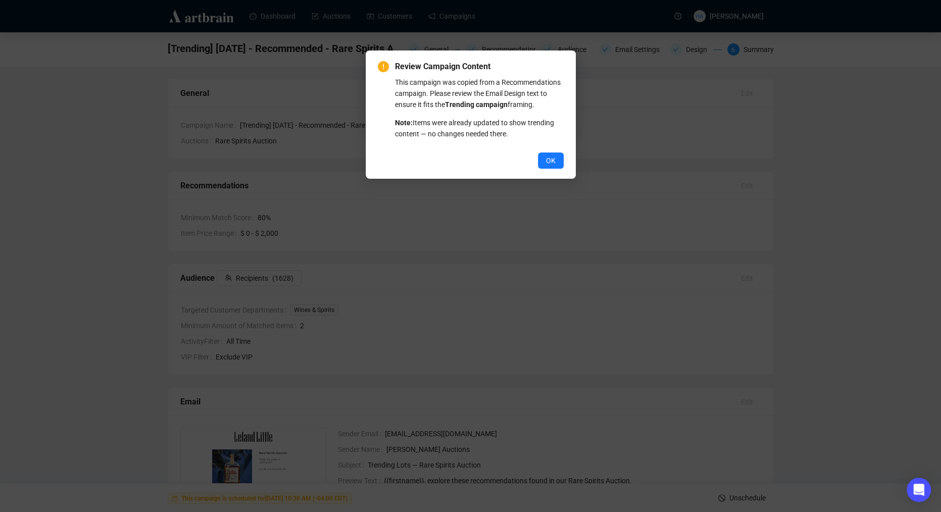
click at [544, 169] on button "OK" at bounding box center [551, 161] width 26 height 16
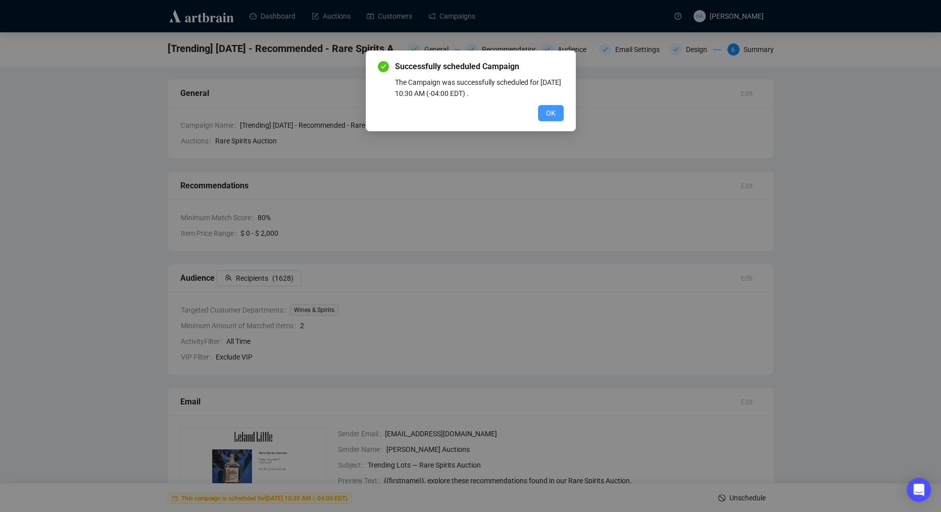
click at [548, 115] on span "OK" at bounding box center [551, 113] width 10 height 11
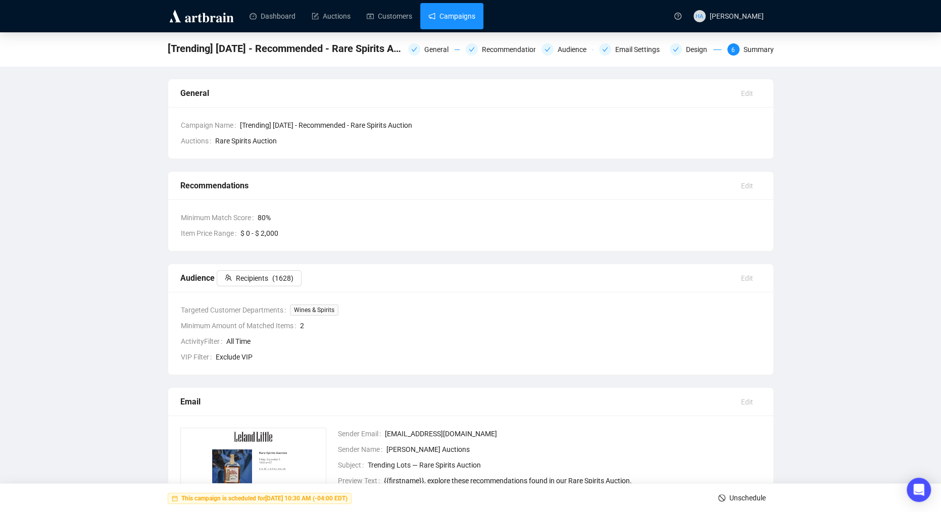
click at [457, 21] on link "Campaigns" at bounding box center [451, 16] width 47 height 26
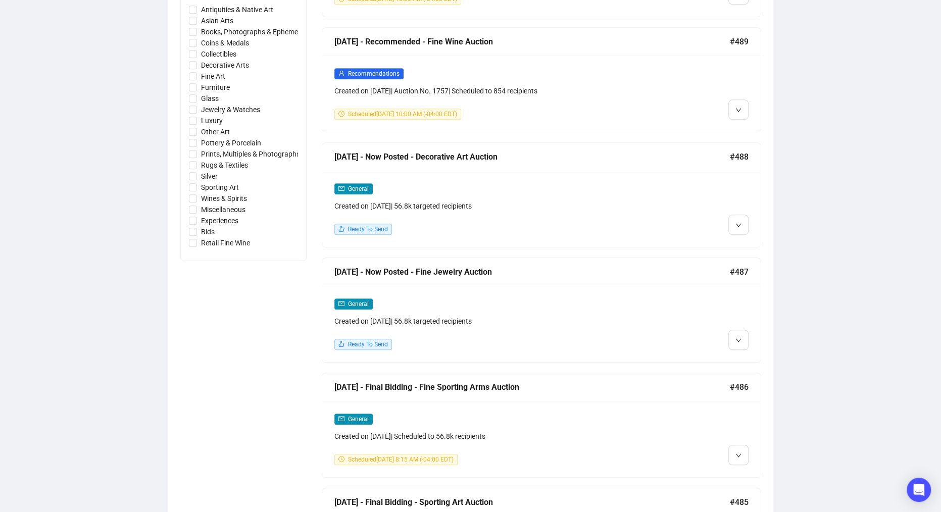
scroll to position [505, 0]
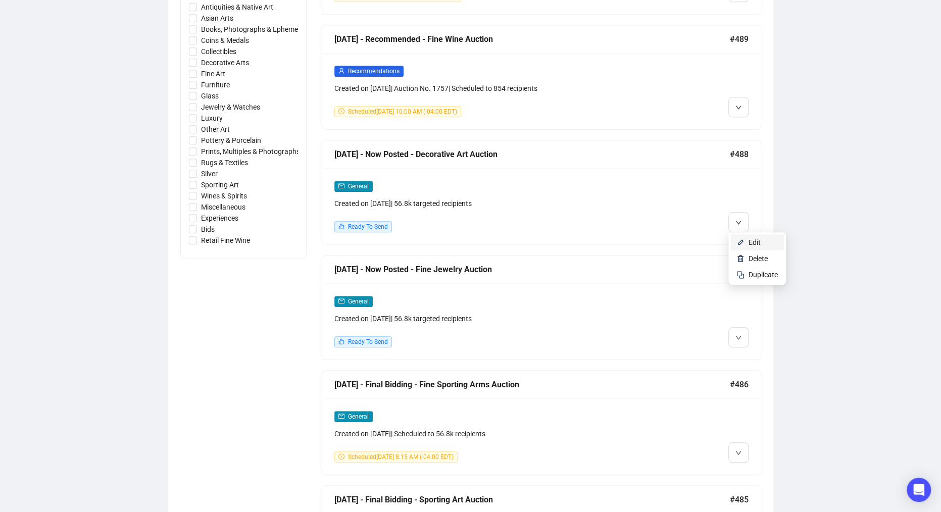
click at [750, 239] on span "Edit" at bounding box center [755, 243] width 12 height 8
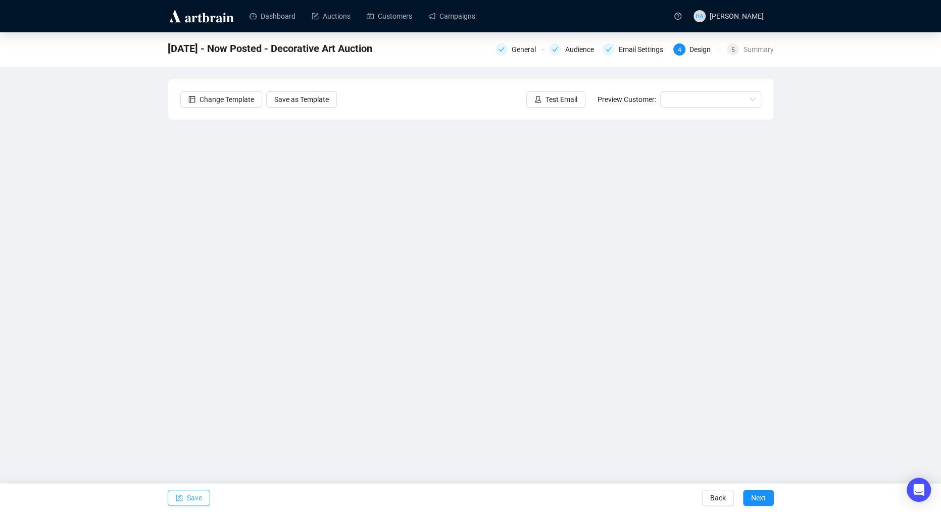
click at [199, 494] on span "Save" at bounding box center [194, 498] width 15 height 28
click at [566, 99] on span "Test Email" at bounding box center [562, 99] width 32 height 11
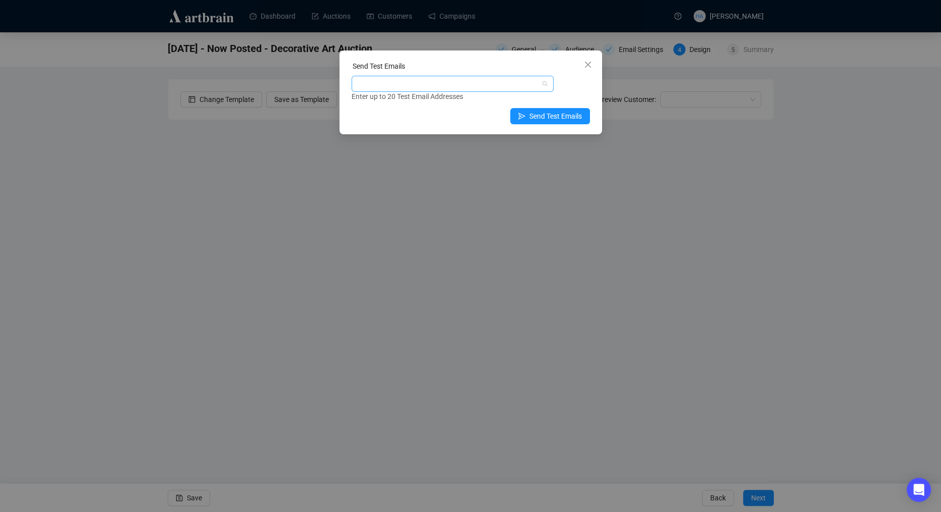
click at [486, 85] on div at bounding box center [447, 84] width 187 height 14
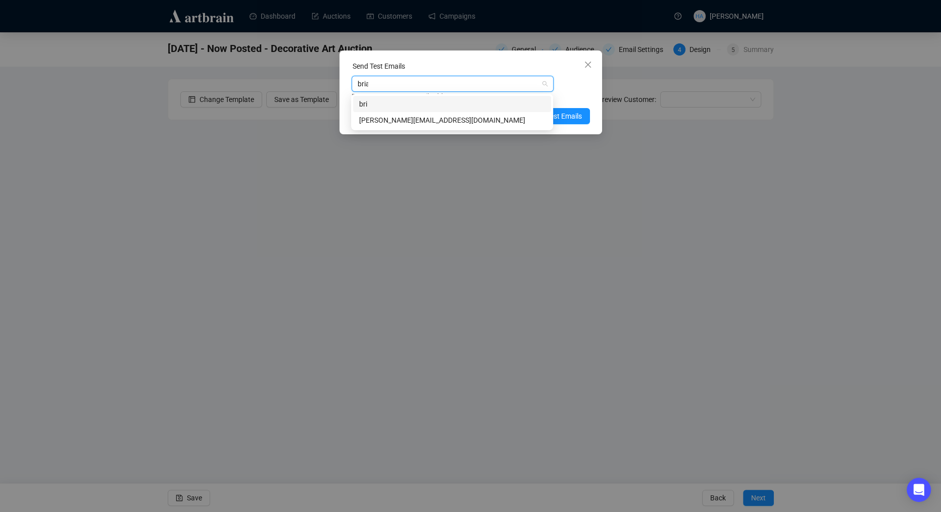
type input "[PERSON_NAME]"
click at [446, 121] on div "[PERSON_NAME][EMAIL_ADDRESS][DOMAIN_NAME]" at bounding box center [452, 120] width 186 height 11
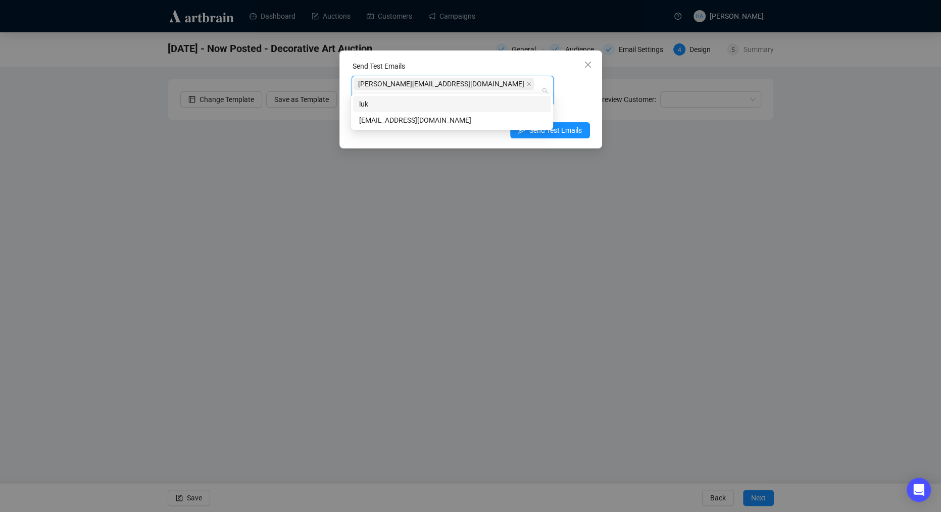
type input "luke"
click at [382, 123] on div "[EMAIL_ADDRESS][DOMAIN_NAME]" at bounding box center [452, 120] width 186 height 11
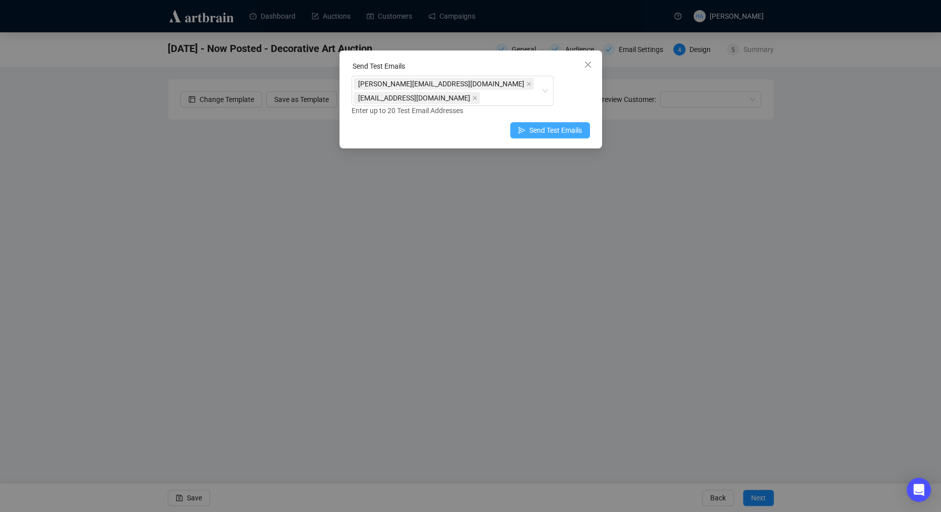
click at [565, 125] on span "Send Test Emails" at bounding box center [556, 130] width 53 height 11
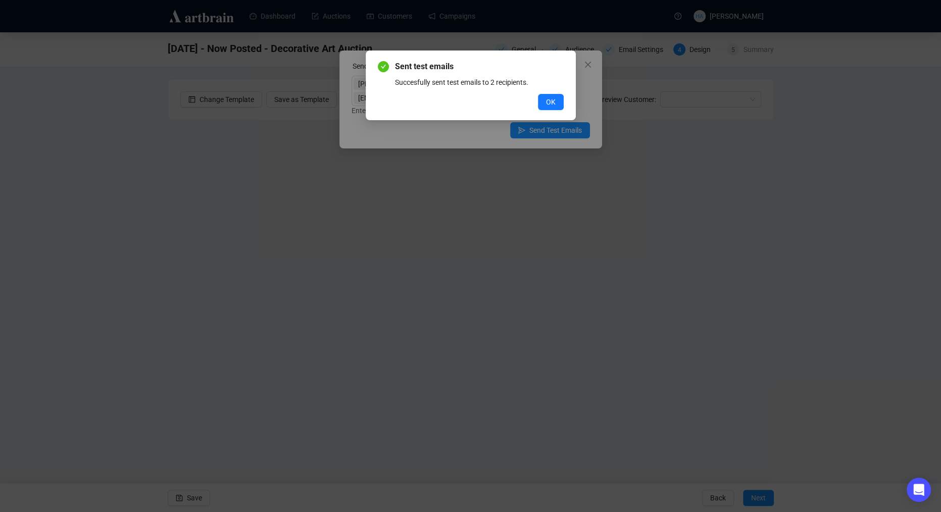
click at [554, 101] on span "OK" at bounding box center [551, 102] width 10 height 11
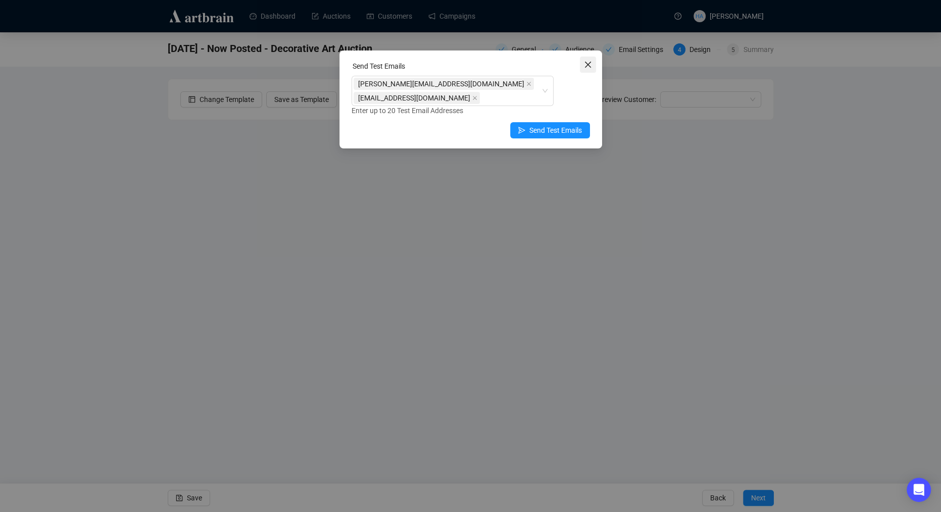
click at [588, 67] on icon "close" at bounding box center [588, 65] width 8 height 8
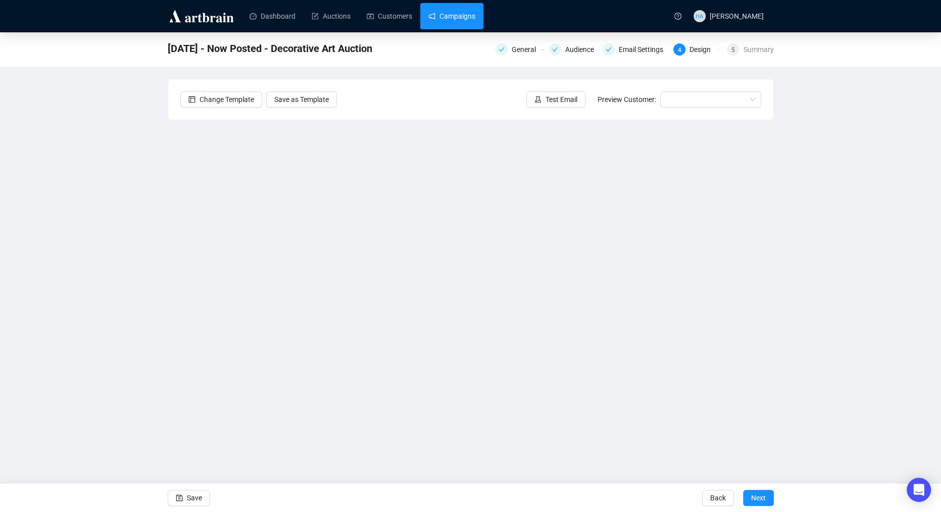
click at [451, 17] on link "Campaigns" at bounding box center [451, 16] width 47 height 26
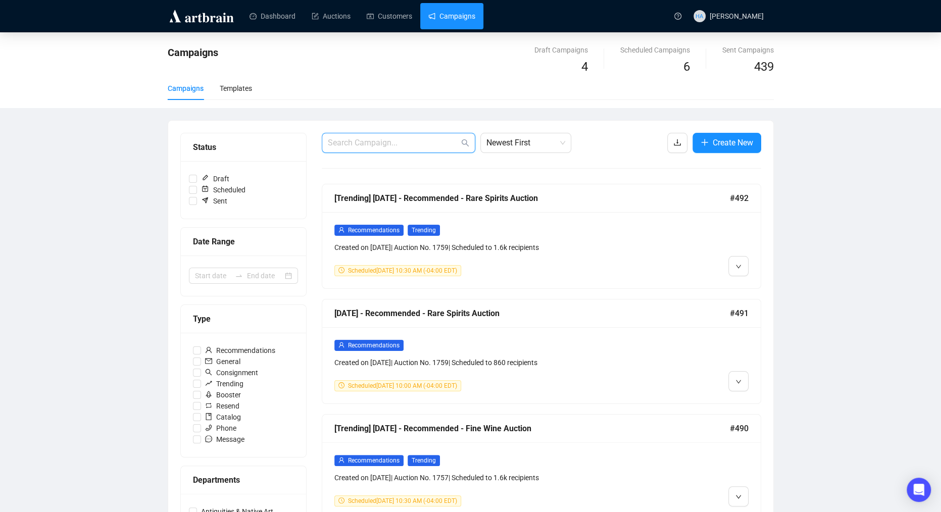
click at [393, 145] on input "text" at bounding box center [393, 143] width 131 height 12
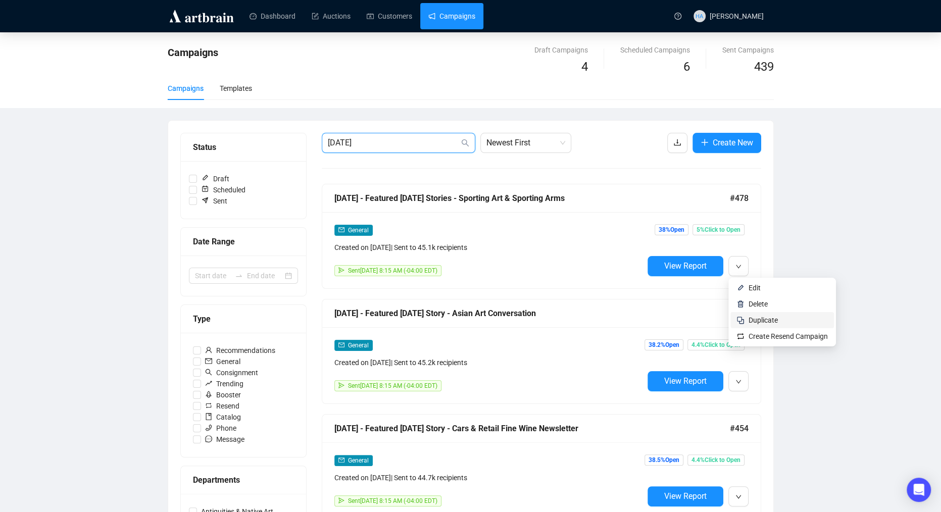
type input "[DATE]"
click at [758, 316] on span "Duplicate" at bounding box center [763, 320] width 29 height 8
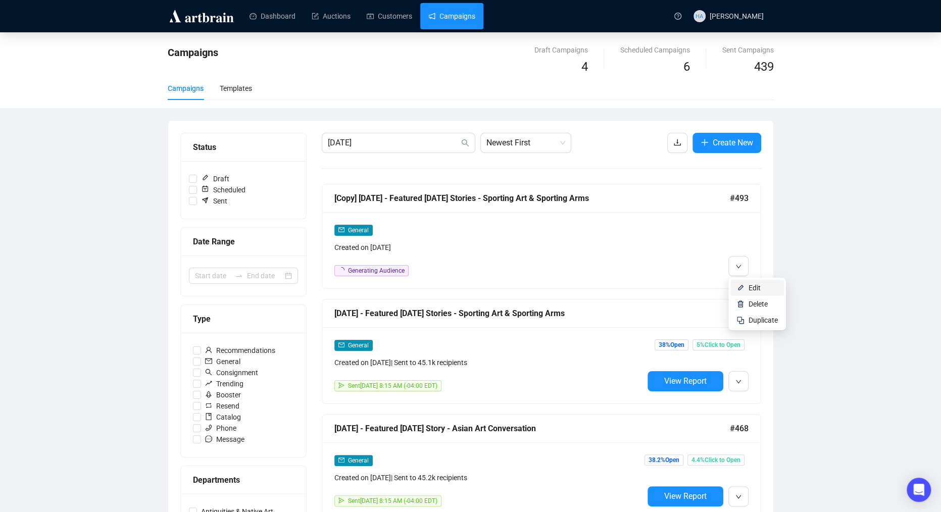
click at [748, 288] on li "Edit" at bounding box center [758, 288] width 54 height 16
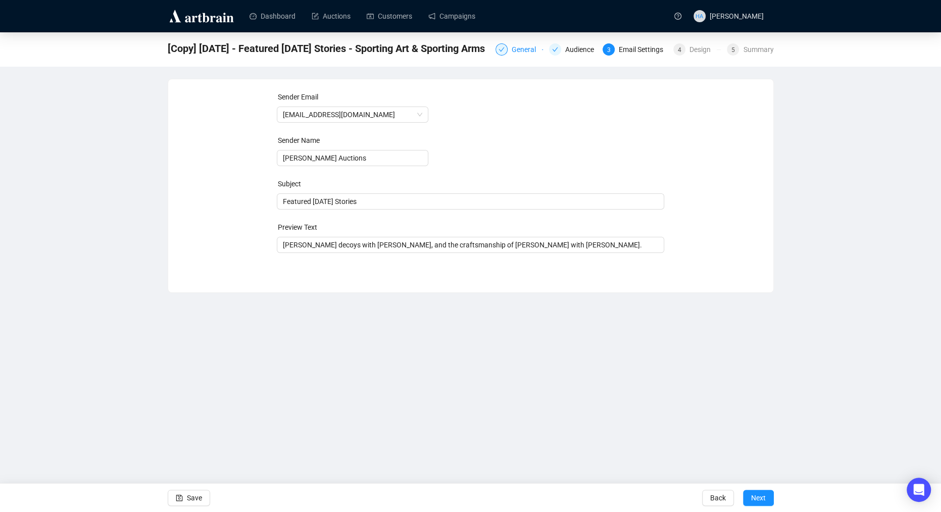
click at [512, 52] on div "General" at bounding box center [527, 49] width 30 height 12
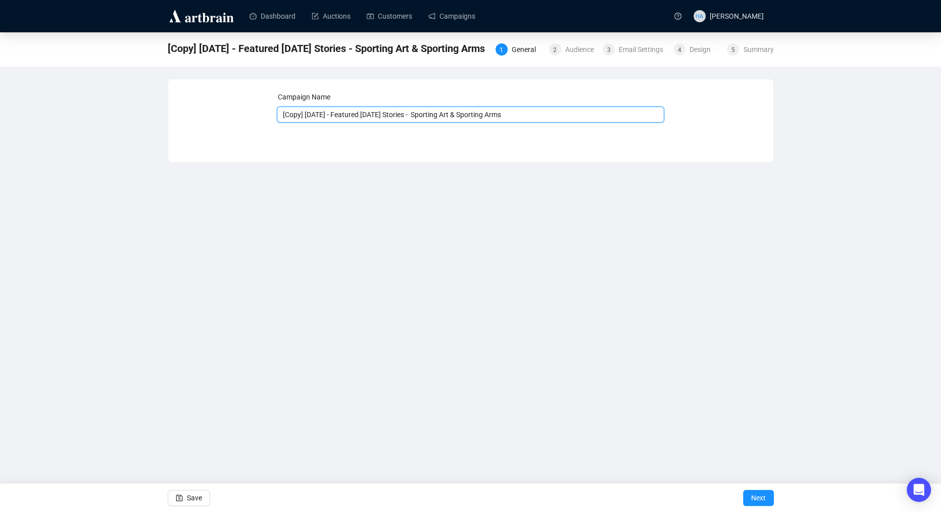
drag, startPoint x: 323, startPoint y: 115, endPoint x: 270, endPoint y: 115, distance: 53.1
click at [270, 115] on div "Campaign Name [Copy] [DATE] - Featured [DATE] Stories - Sporting Art & Sporting…" at bounding box center [470, 112] width 581 height 43
drag, startPoint x: 402, startPoint y: 116, endPoint x: 543, endPoint y: 120, distance: 141.5
click at [543, 120] on input "[DATE] - Featured [DATE] Stories - Sporting Art & Sporting Arms" at bounding box center [471, 115] width 388 height 16
type input "[DATE] - Featured [DATE] Story - Rare Spirits"
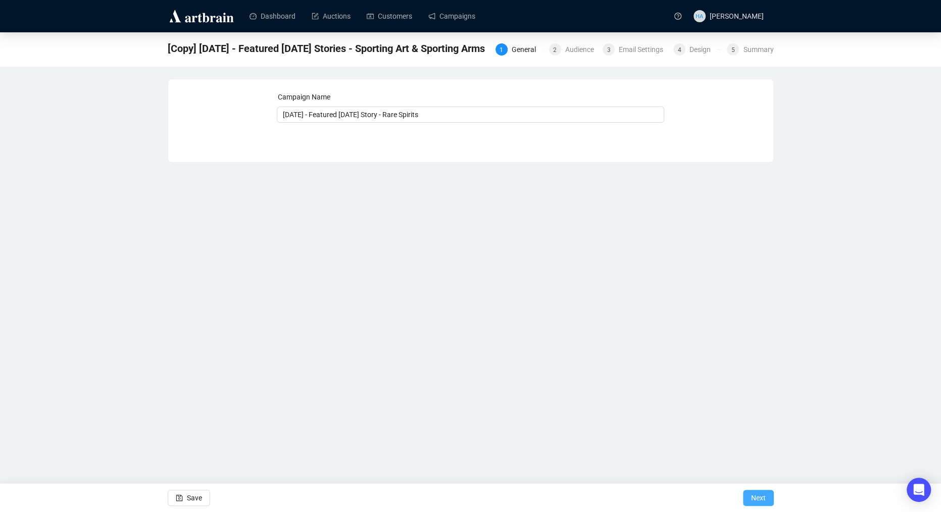
click at [760, 500] on span "Next" at bounding box center [758, 498] width 15 height 28
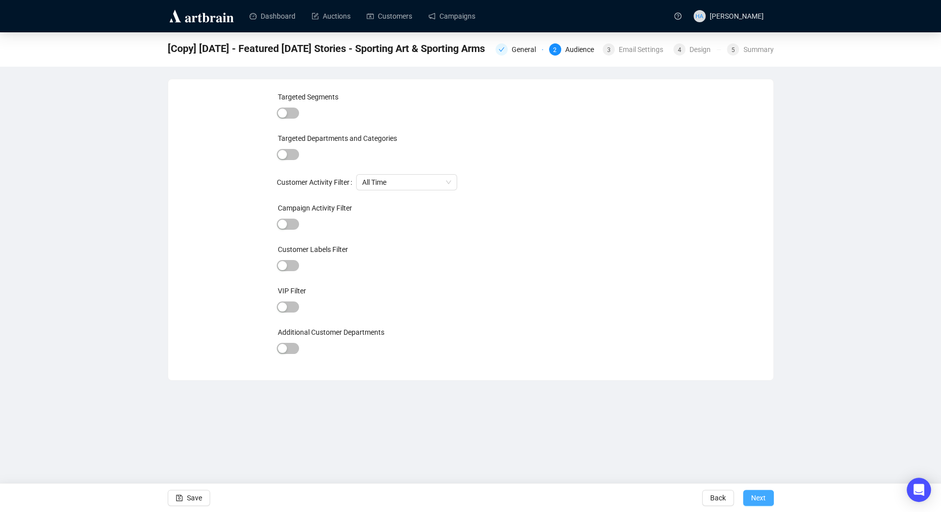
click at [766, 500] on button "Next" at bounding box center [758, 498] width 31 height 16
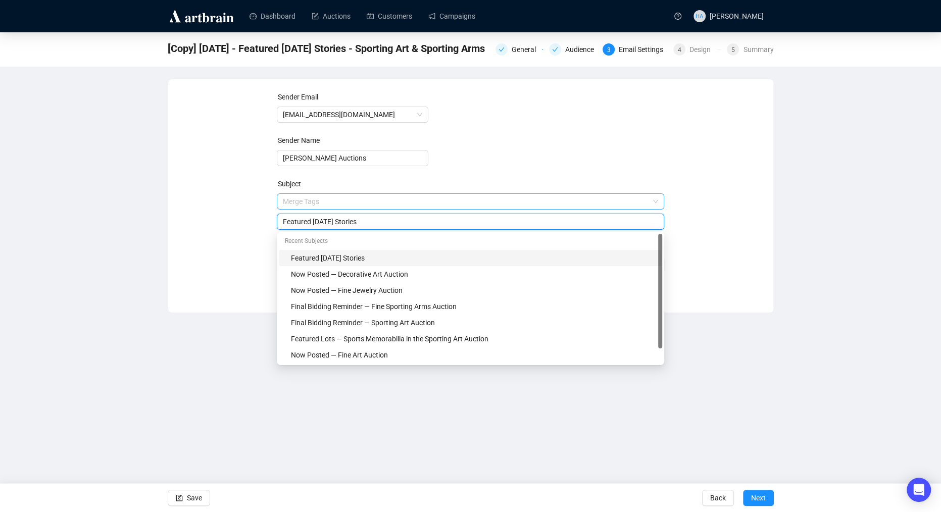
drag, startPoint x: 357, startPoint y: 205, endPoint x: 385, endPoint y: 203, distance: 27.3
click at [385, 203] on span "Merge Tags Featured [DATE] Stories" at bounding box center [471, 212] width 388 height 28
drag, startPoint x: 357, startPoint y: 223, endPoint x: 387, endPoint y: 225, distance: 30.4
click at [387, 225] on input "Featured [DATE] Stories" at bounding box center [470, 221] width 375 height 11
type input "Featured [DATE] Story"
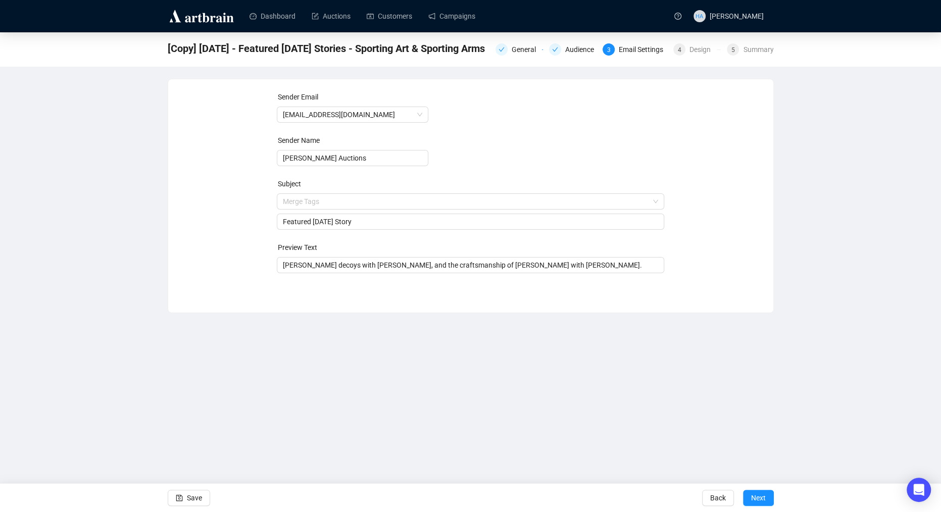
drag, startPoint x: 204, startPoint y: 264, endPoint x: 244, endPoint y: 259, distance: 40.8
click at [204, 264] on div "Sender Email [EMAIL_ADDRESS][DOMAIN_NAME] Sender Name [PERSON_NAME] Auctions Su…" at bounding box center [470, 188] width 581 height 194
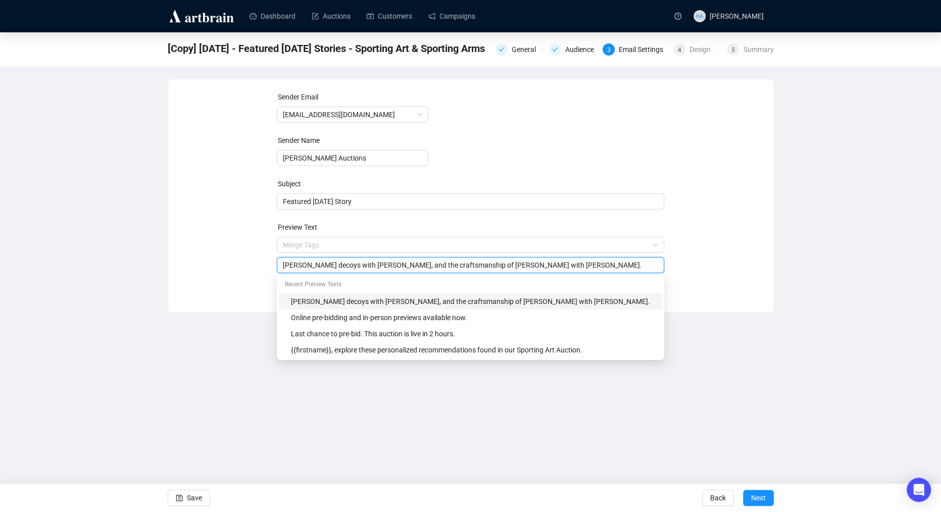
drag, startPoint x: 389, startPoint y: 265, endPoint x: 383, endPoint y: 266, distance: 6.6
click at [389, 265] on input "[PERSON_NAME] decoys with [PERSON_NAME], and the craftsmanship of [PERSON_NAME]…" at bounding box center [470, 265] width 375 height 11
click at [380, 266] on input "[PERSON_NAME] decoys with [PERSON_NAME], and the craftsmanship of [PERSON_NAME]…" at bounding box center [470, 265] width 375 height 11
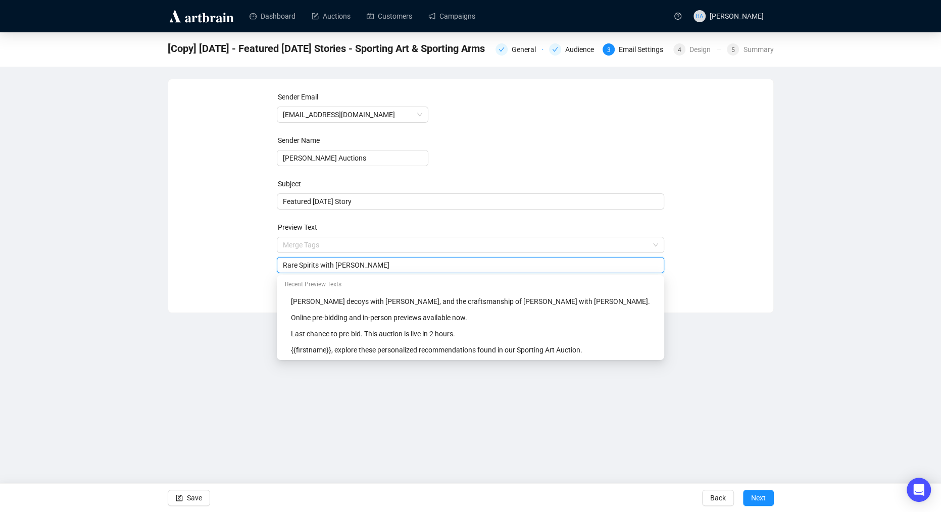
type input "Rare Spirits with [PERSON_NAME]"
click at [243, 254] on div "Sender Email [EMAIL_ADDRESS][DOMAIN_NAME] Sender Name [PERSON_NAME] Auctions Su…" at bounding box center [470, 188] width 581 height 194
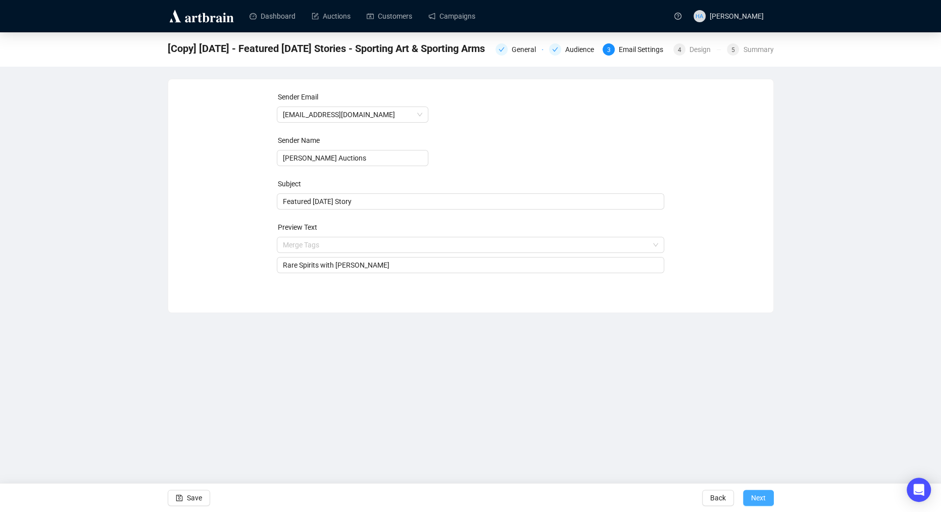
click at [749, 497] on button "Next" at bounding box center [758, 498] width 31 height 16
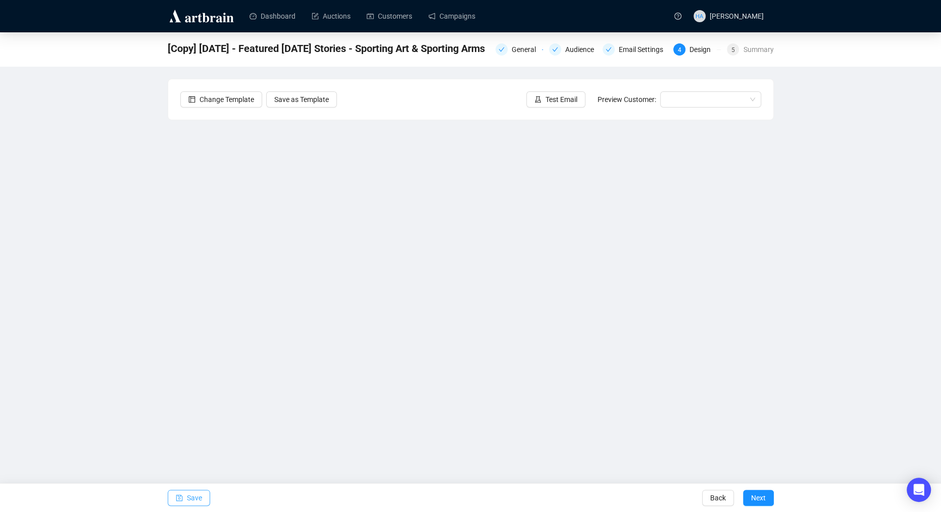
click at [192, 500] on span "Save" at bounding box center [194, 498] width 15 height 28
click at [185, 499] on button "Save" at bounding box center [189, 498] width 42 height 16
drag, startPoint x: 198, startPoint y: 496, endPoint x: 203, endPoint y: 491, distance: 7.5
click at [199, 496] on span "Save" at bounding box center [194, 498] width 15 height 28
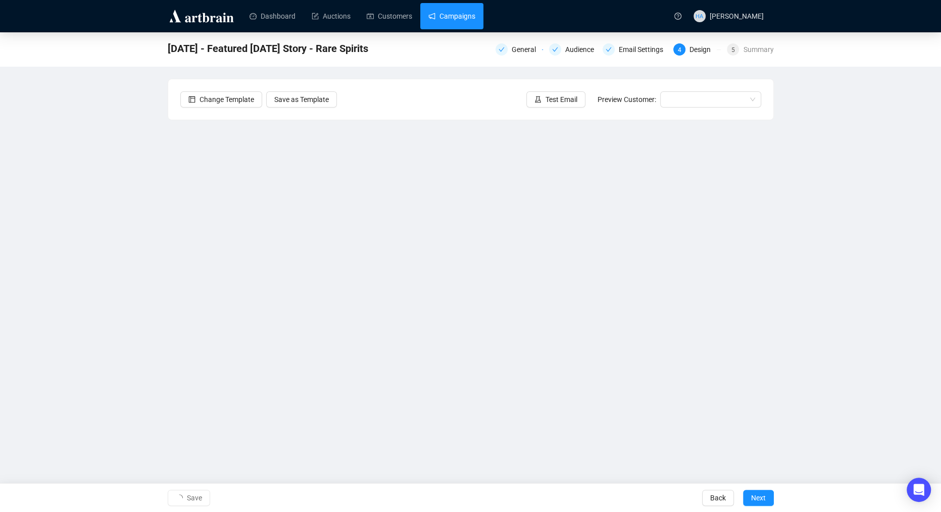
drag, startPoint x: 467, startPoint y: 20, endPoint x: 480, endPoint y: 28, distance: 15.7
click at [467, 20] on link "Campaigns" at bounding box center [451, 16] width 47 height 26
